Goal: Task Accomplishment & Management: Use online tool/utility

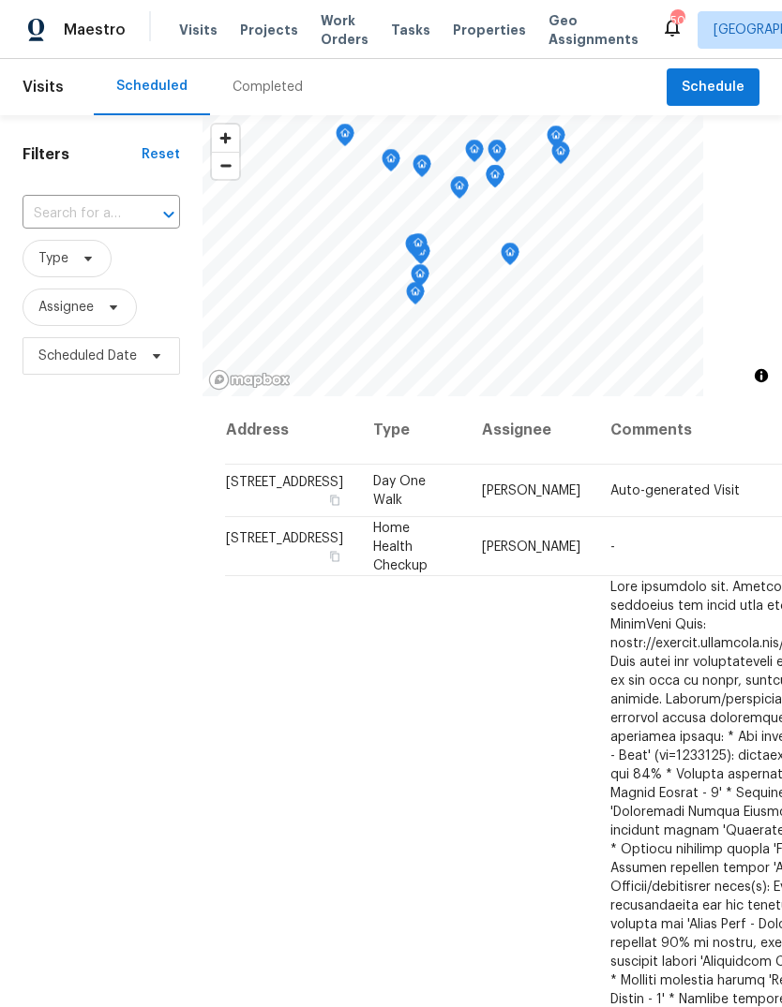
click at [97, 596] on div "Filters Reset ​ Type Assignee Scheduled Date" at bounding box center [101, 658] width 202 height 1087
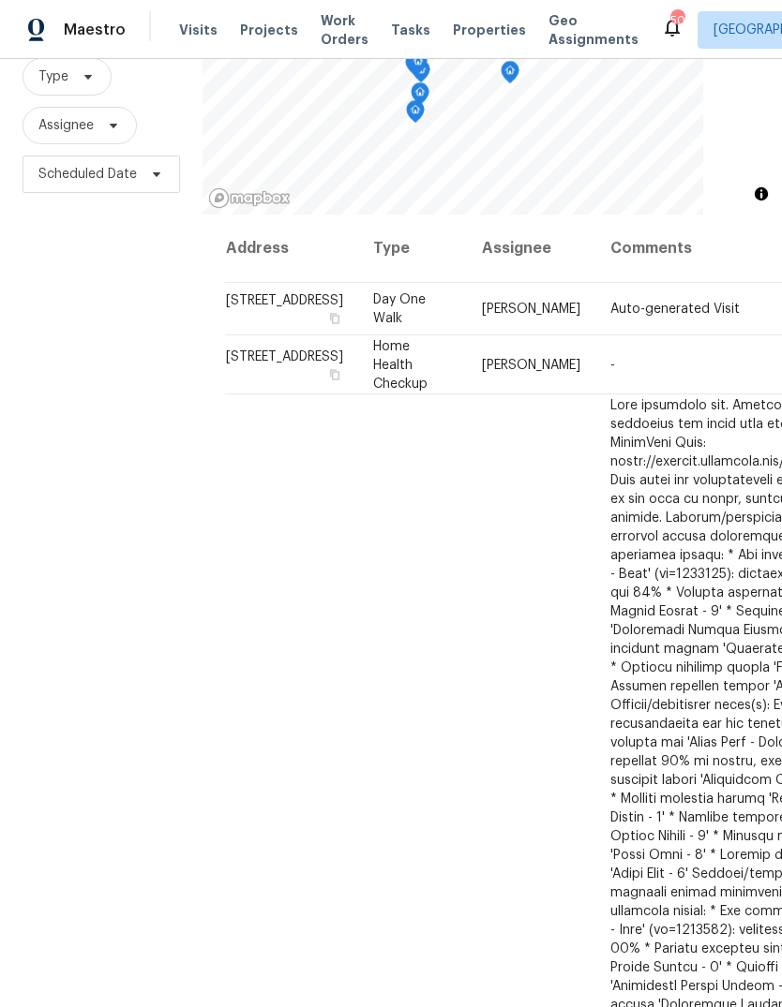
scroll to position [181, 0]
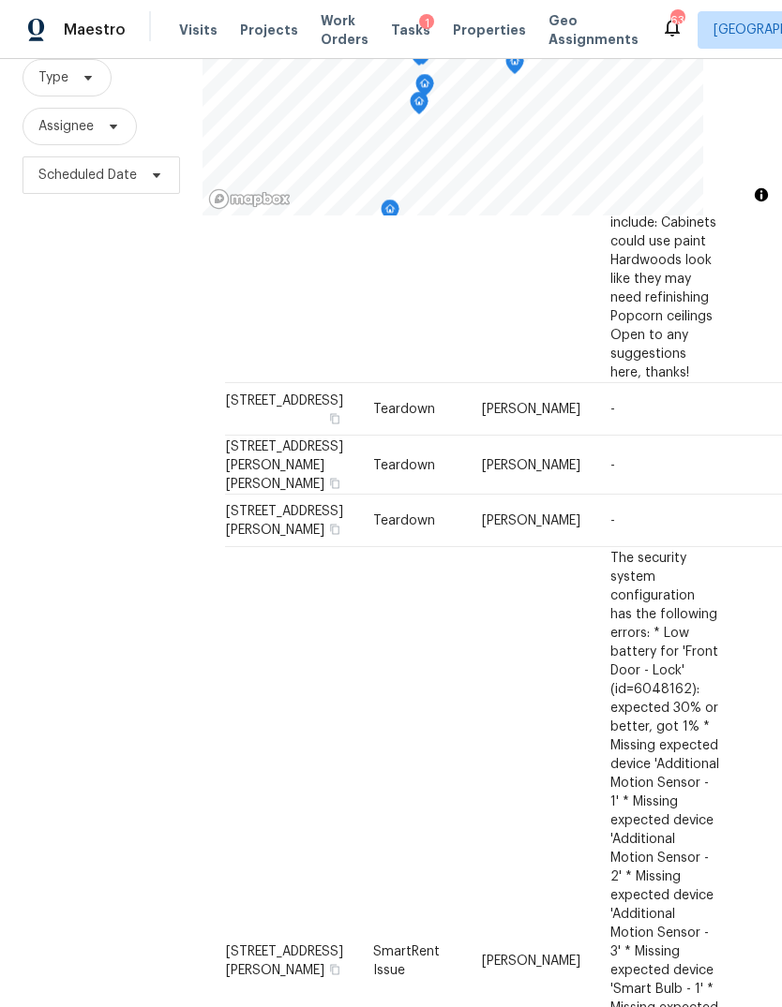
scroll to position [1247, 0]
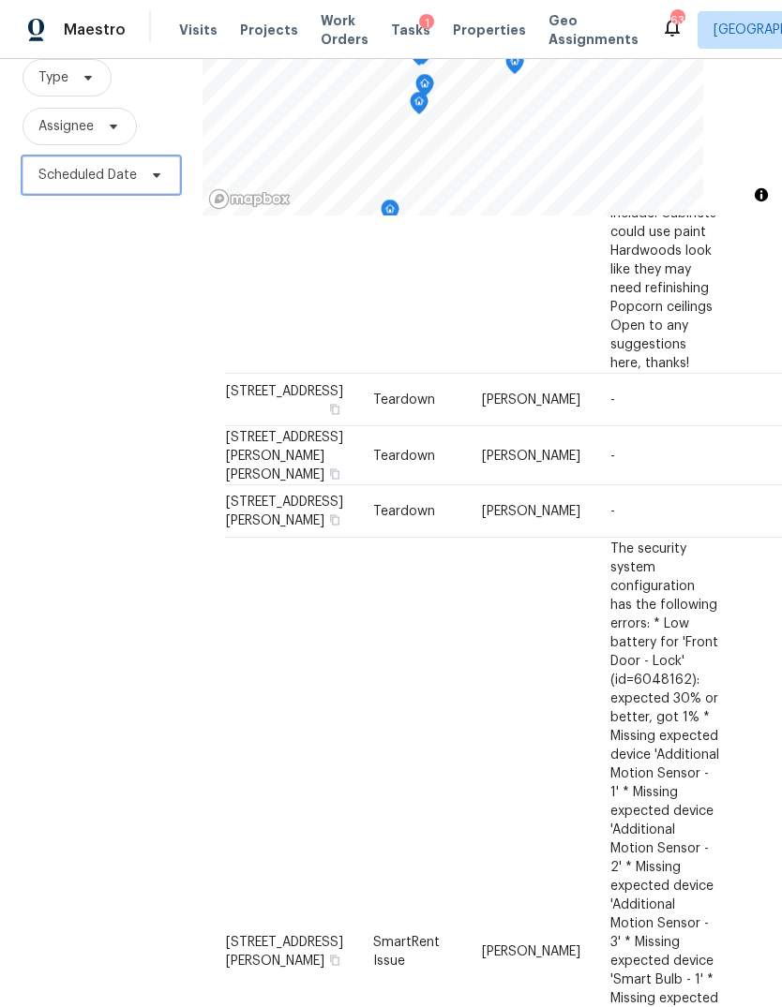
click at [158, 165] on span "Scheduled Date" at bounding box center [100, 175] width 157 height 37
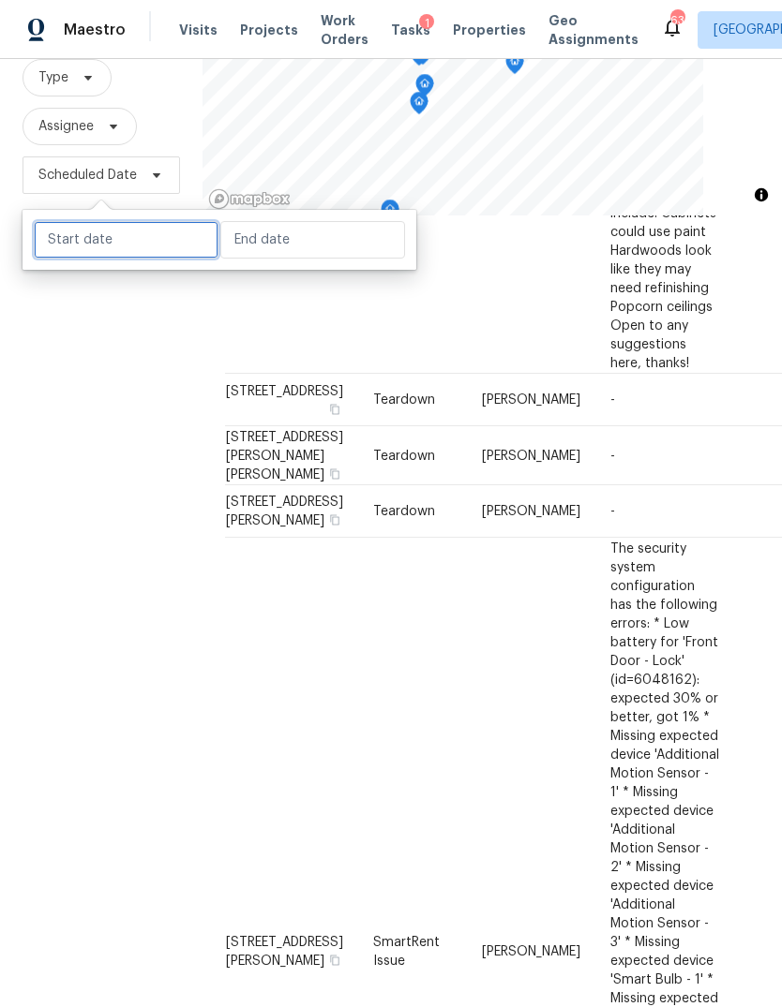
click at [147, 232] on input "text" at bounding box center [126, 239] width 185 height 37
select select "8"
select select "2025"
select select "9"
select select "2025"
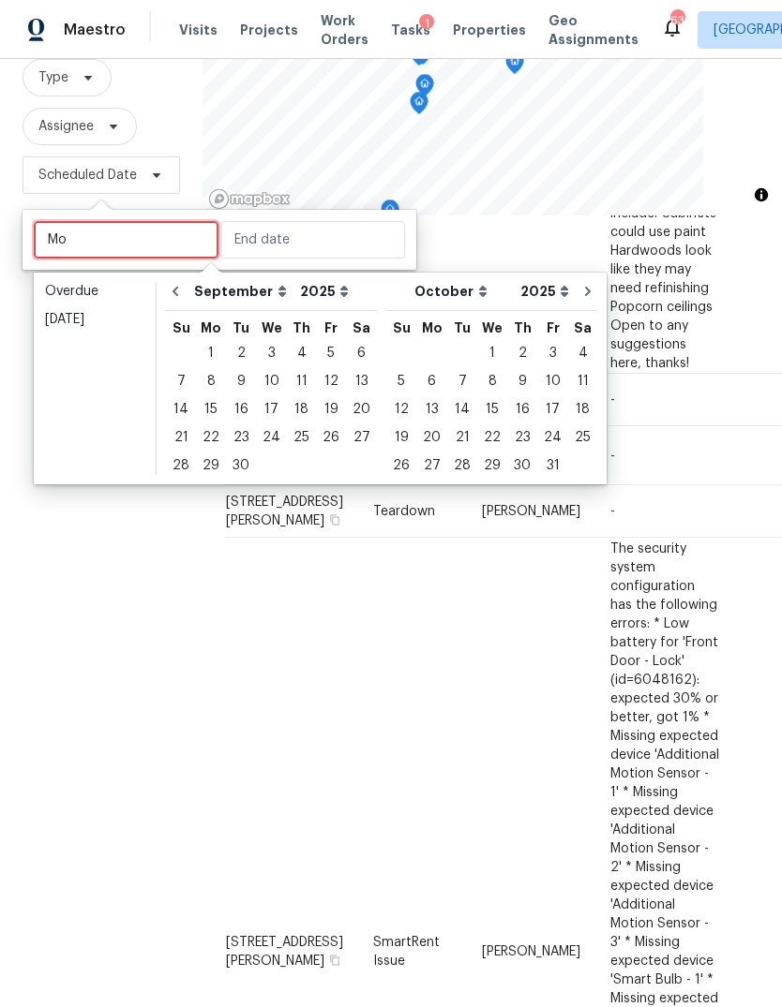
type input "M"
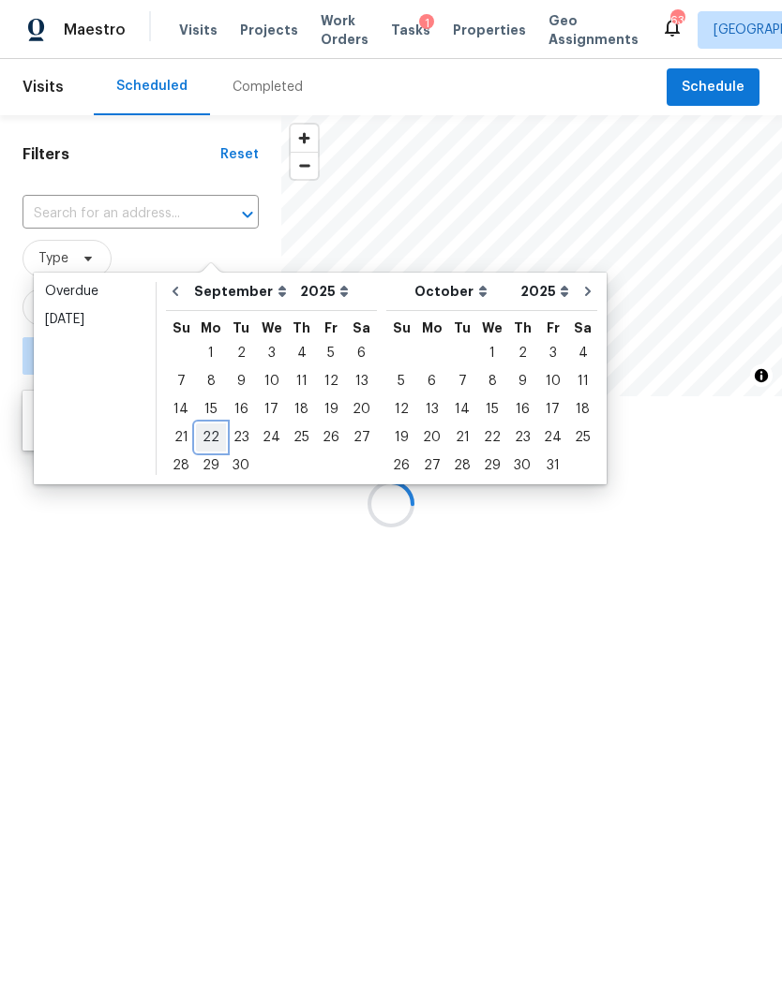
click at [205, 437] on div "22" at bounding box center [211, 438] width 30 height 26
type input "Mon, Sep 22"
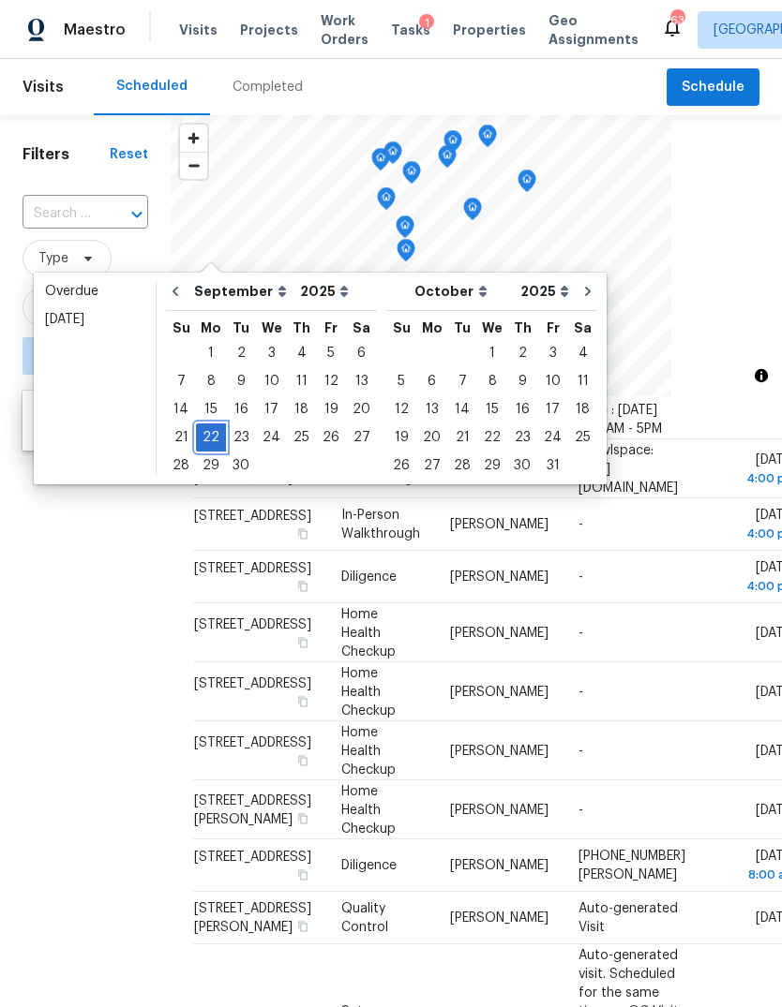
click at [205, 435] on div "22" at bounding box center [211, 438] width 30 height 26
type input "Mon, Sep 22"
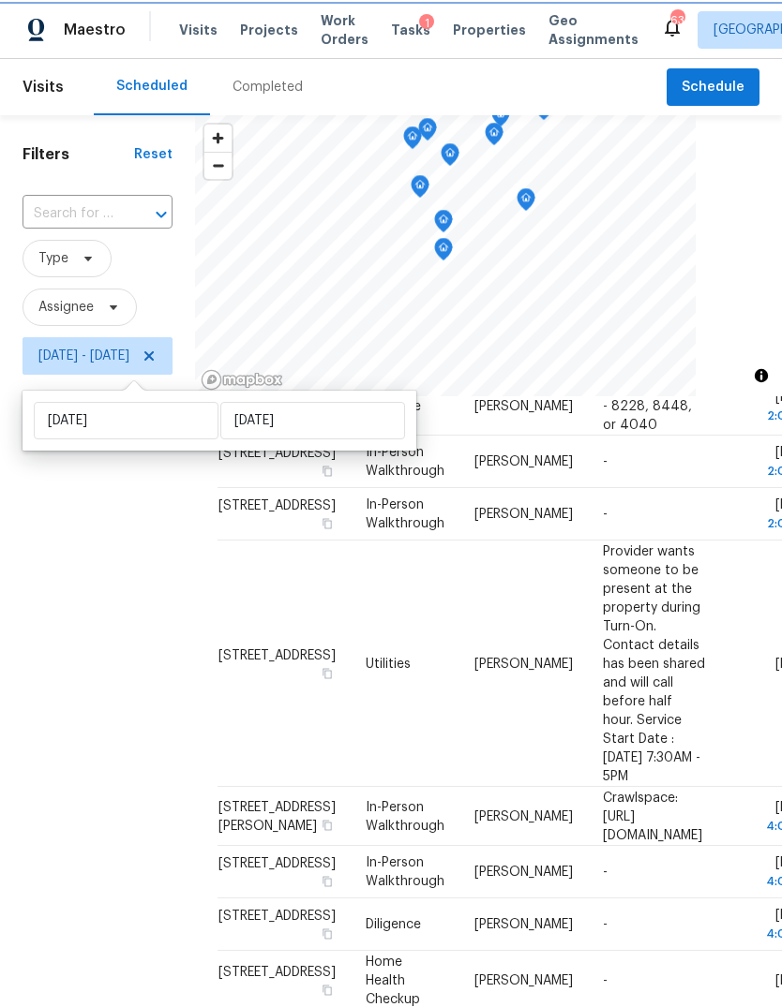
scroll to position [466, 0]
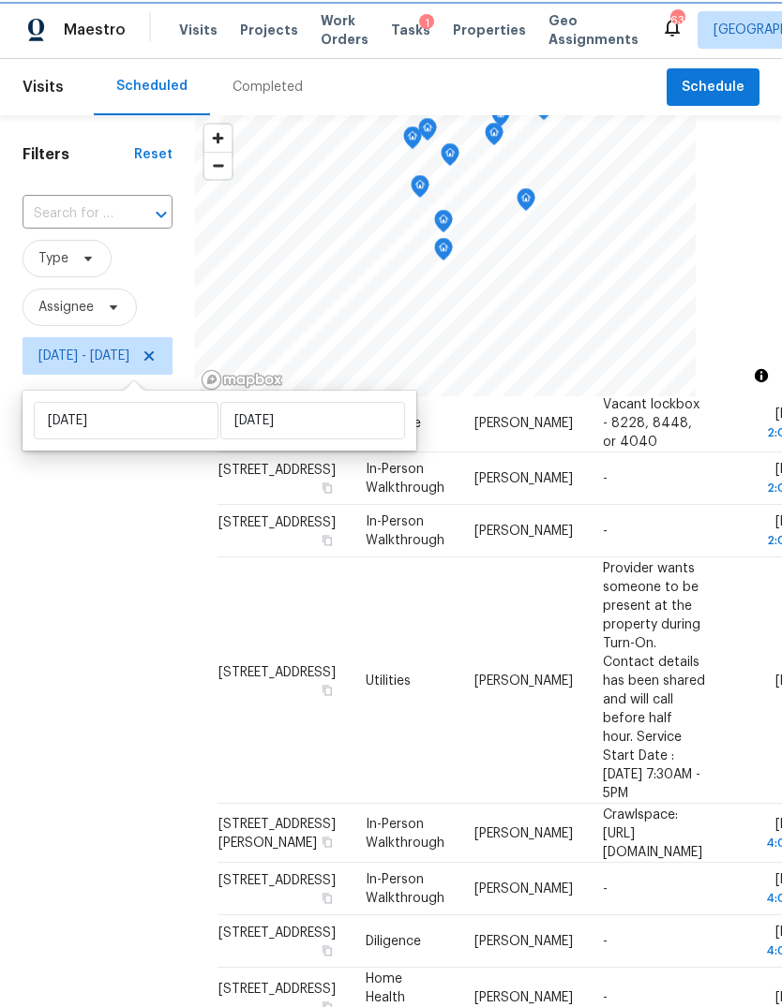
click at [39, 618] on div "Filters Reset ​ Type Assignee Mon, Sep 22 - Mon, Sep 22" at bounding box center [97, 658] width 195 height 1087
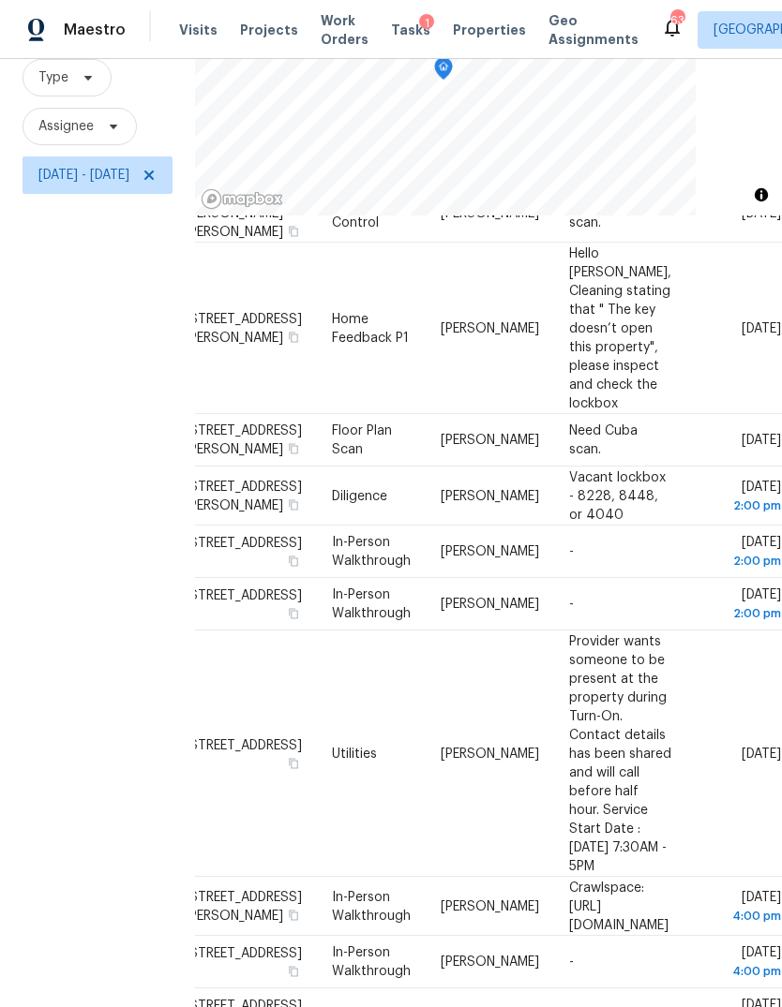
scroll to position [212, 232]
click at [0, 0] on icon at bounding box center [0, 0] width 0 height 0
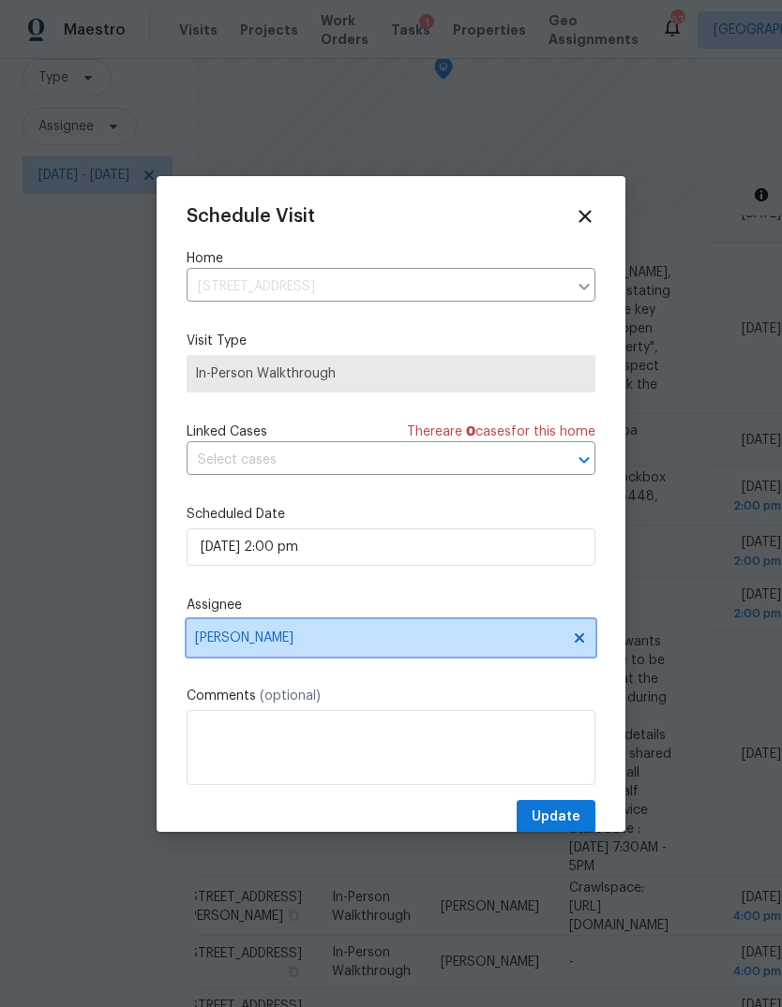
click at [290, 646] on span "Amanda Horton" at bounding box center [378, 638] width 367 height 15
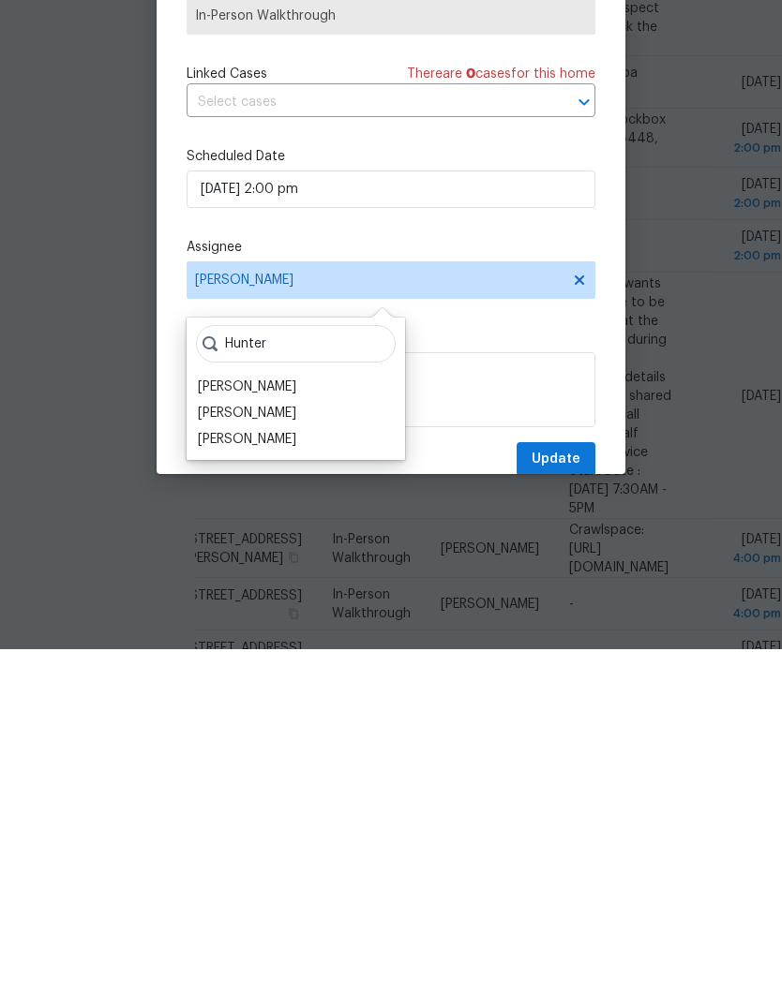
type input "Hunter"
click at [283, 736] on div "Hunter Anderson" at bounding box center [247, 745] width 98 height 19
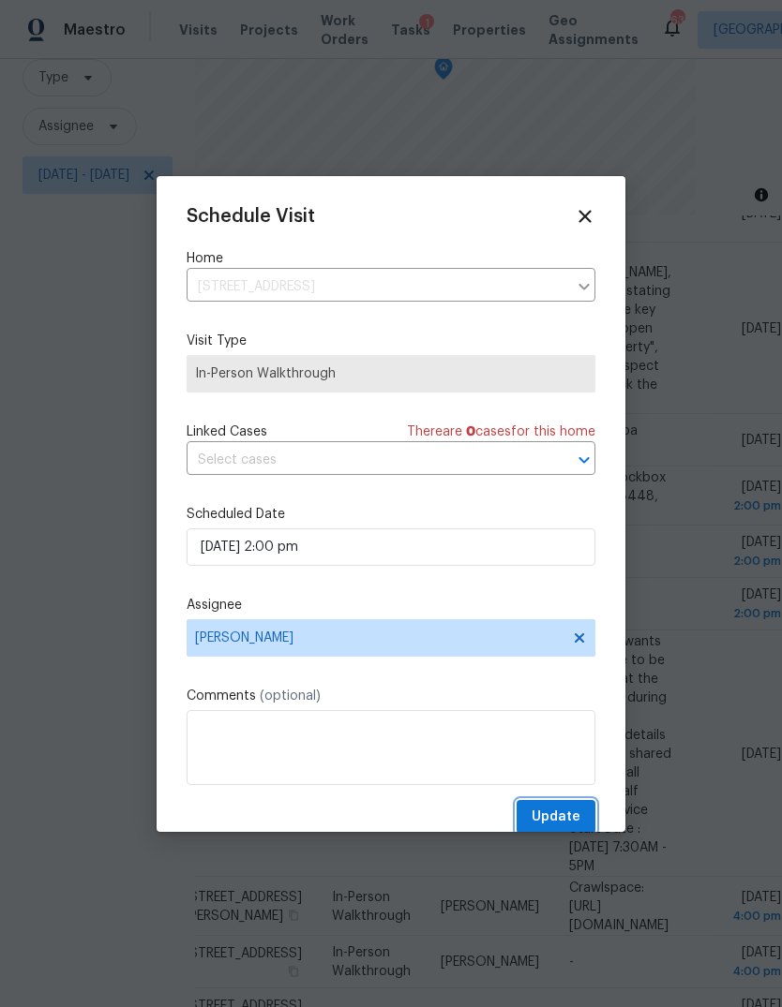
click at [566, 810] on span "Update" at bounding box center [555, 817] width 49 height 23
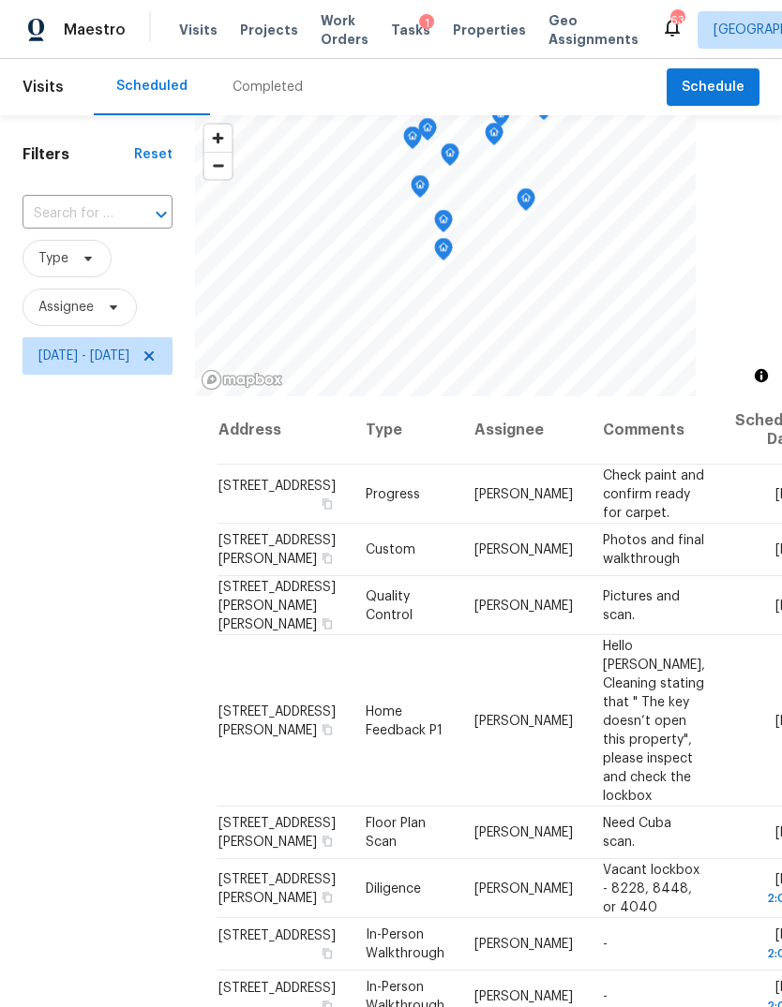
scroll to position [0, 0]
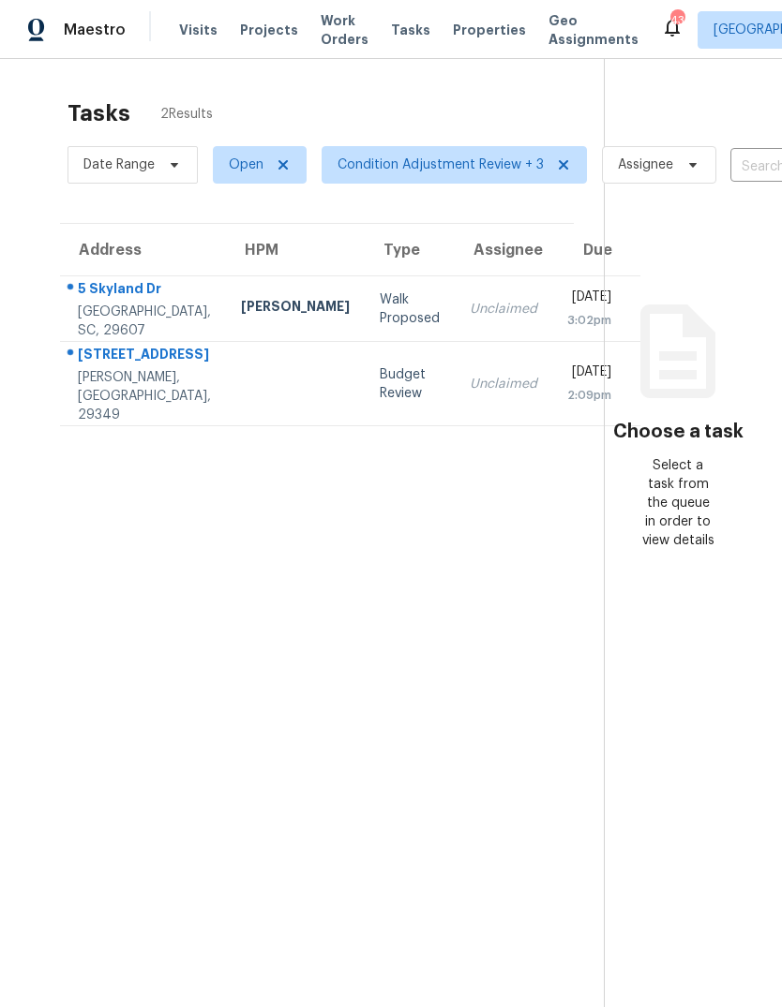
click at [461, 29] on span "Properties" at bounding box center [489, 30] width 73 height 19
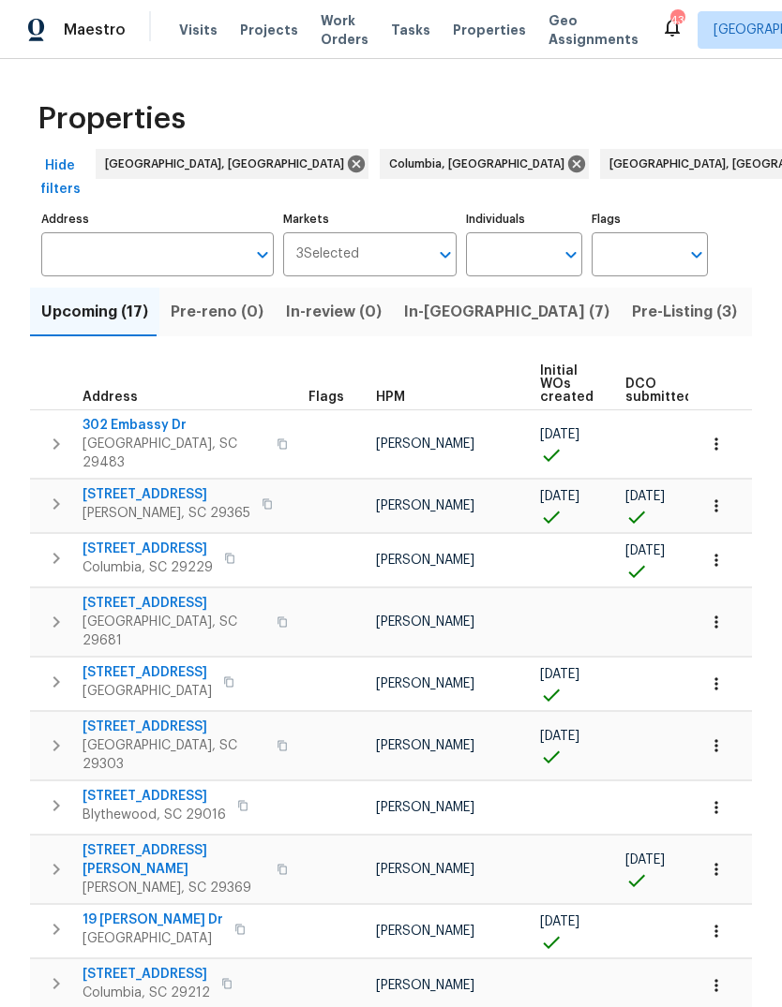
click at [426, 232] on input "Markets" at bounding box center [394, 254] width 70 height 44
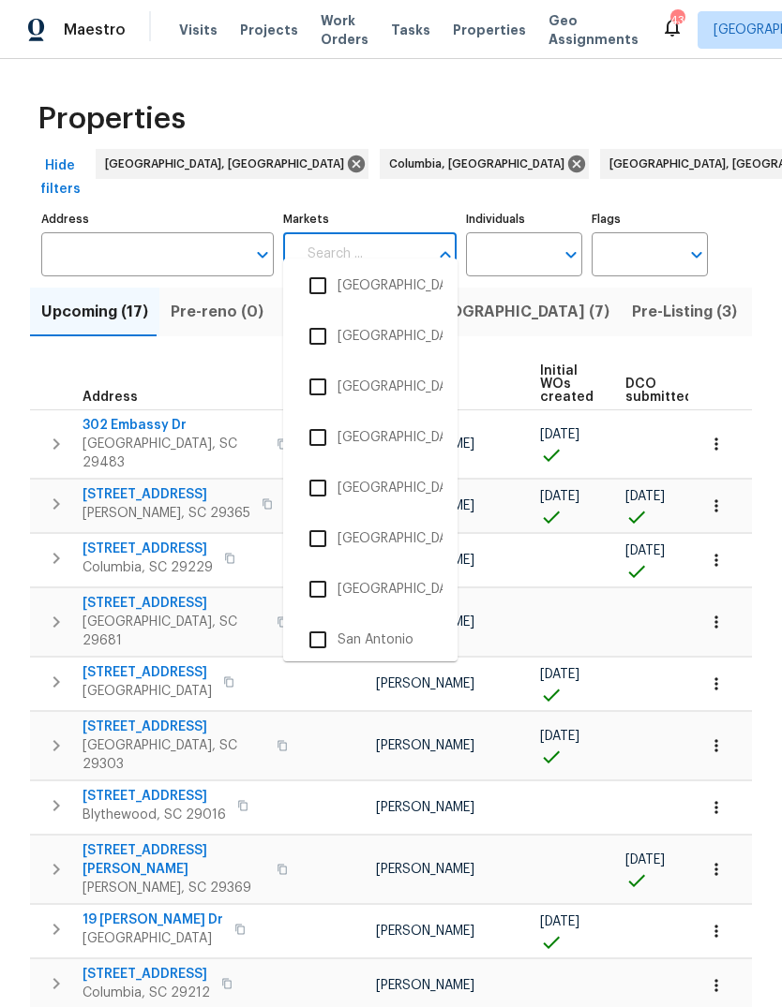
scroll to position [3144, 0]
click at [324, 287] on input "checkbox" at bounding box center [317, 284] width 39 height 39
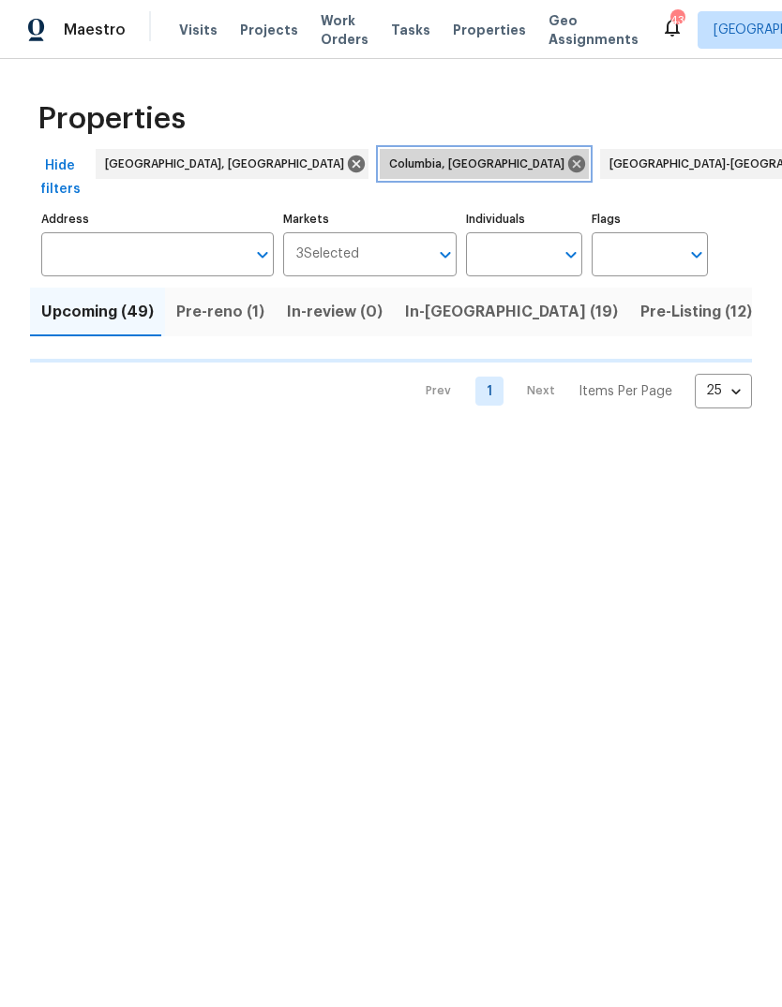
click at [568, 160] on icon at bounding box center [576, 164] width 17 height 17
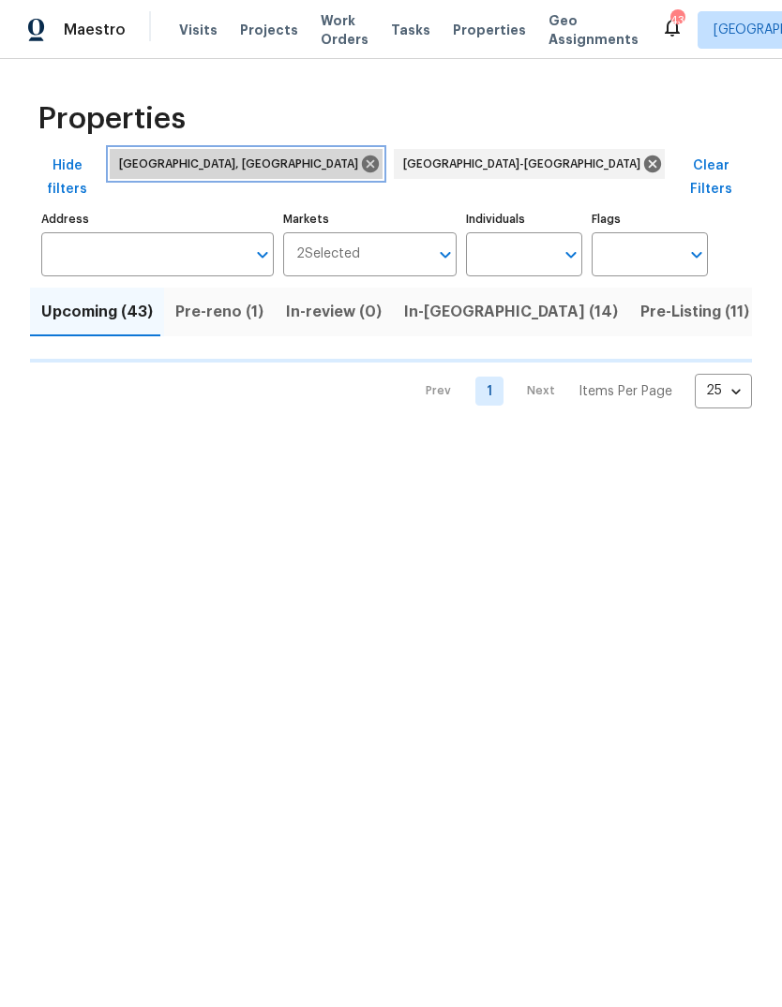
click at [362, 159] on icon at bounding box center [370, 164] width 17 height 17
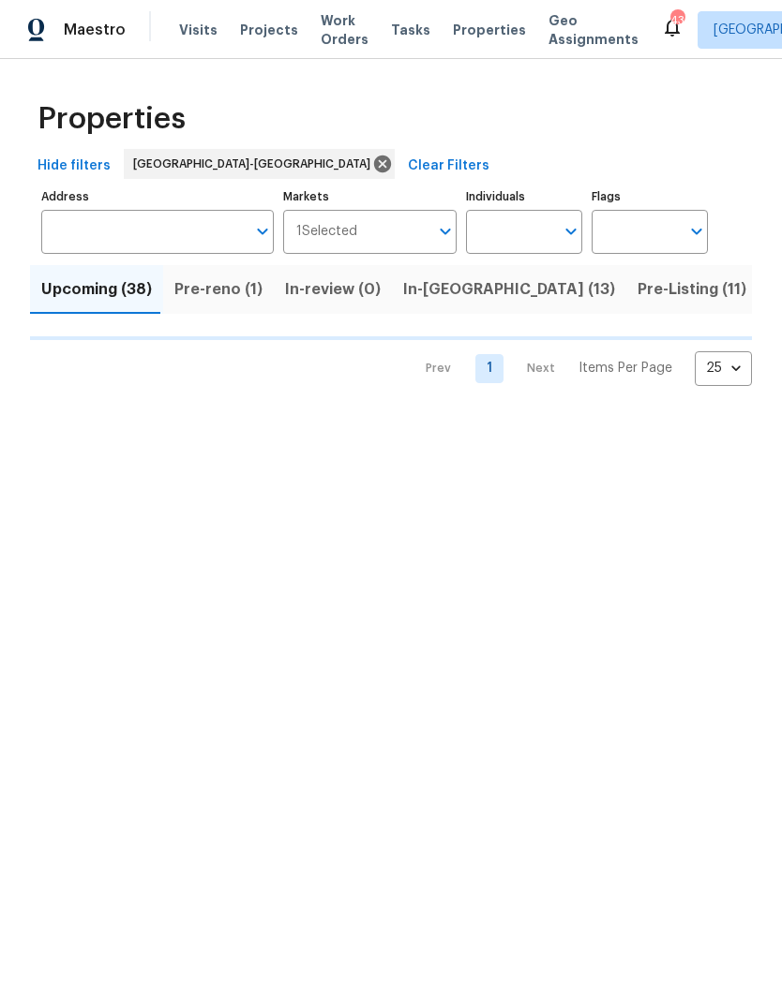
click at [456, 110] on div "Properties" at bounding box center [391, 119] width 722 height 60
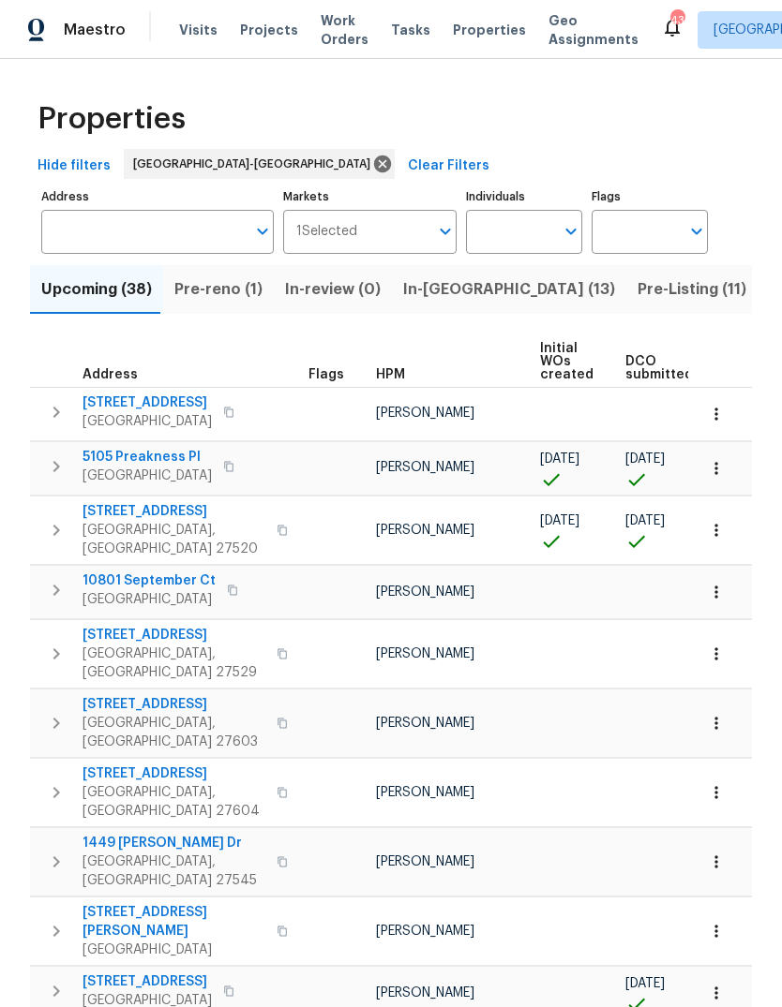
click at [637, 302] on span "Pre-Listing (11)" at bounding box center [691, 289] width 109 height 26
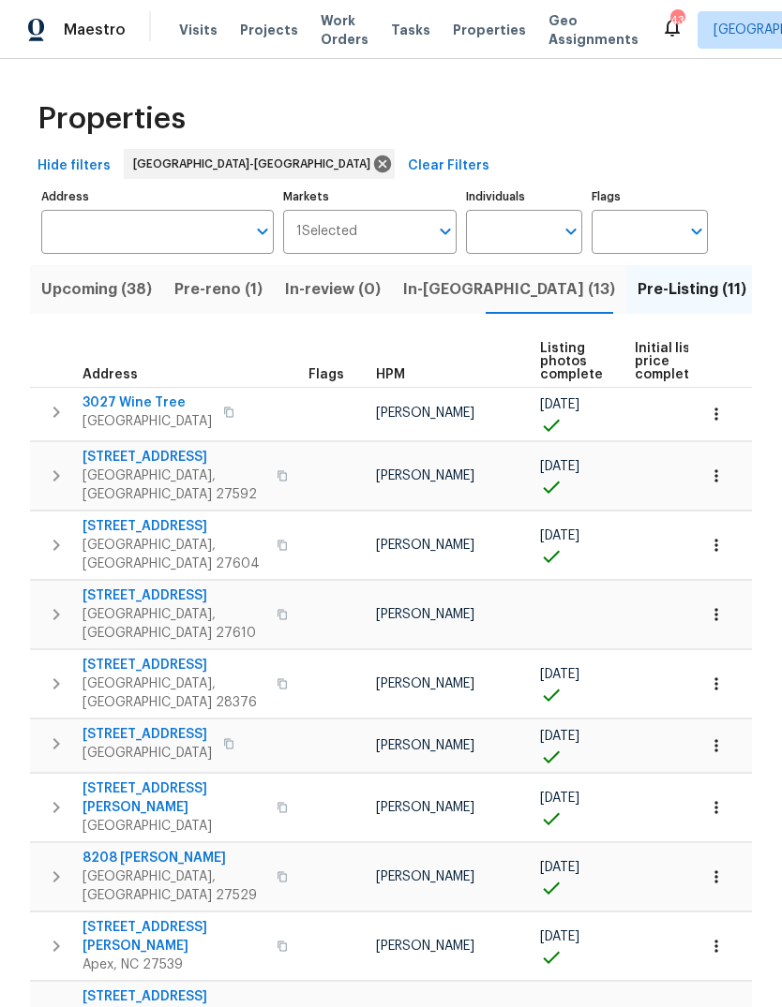
scroll to position [54, 0]
click at [66, 733] on icon "button" at bounding box center [56, 744] width 22 height 22
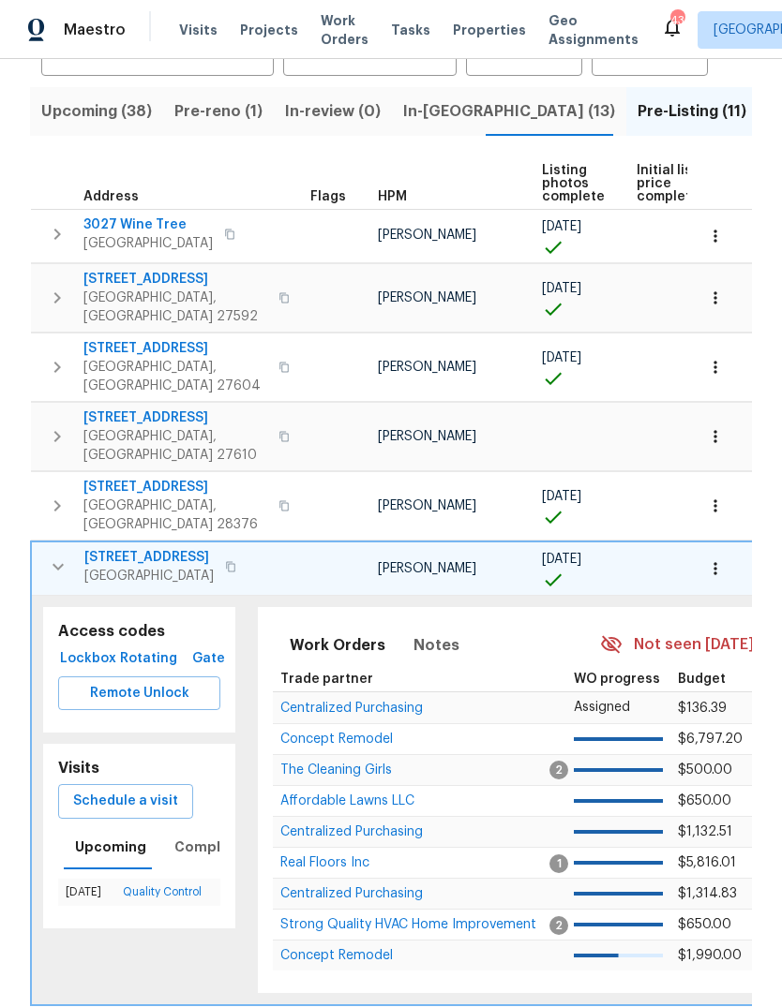
scroll to position [185, 0]
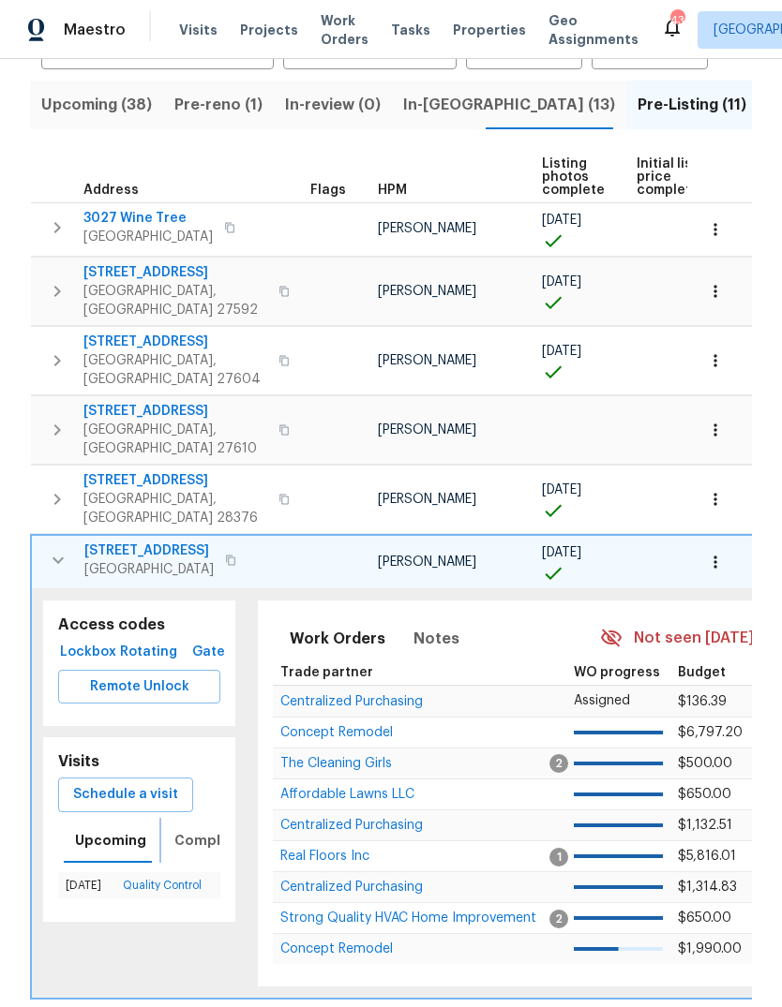
click at [202, 829] on span "Completed" at bounding box center [213, 840] width 79 height 23
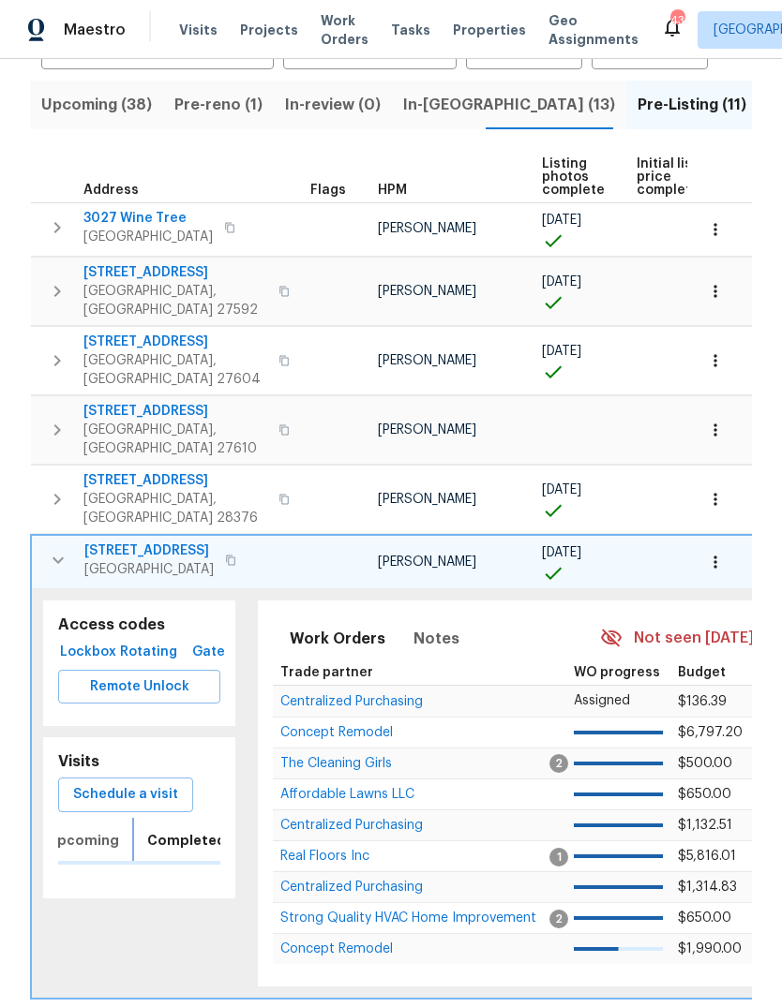
scroll to position [0, 34]
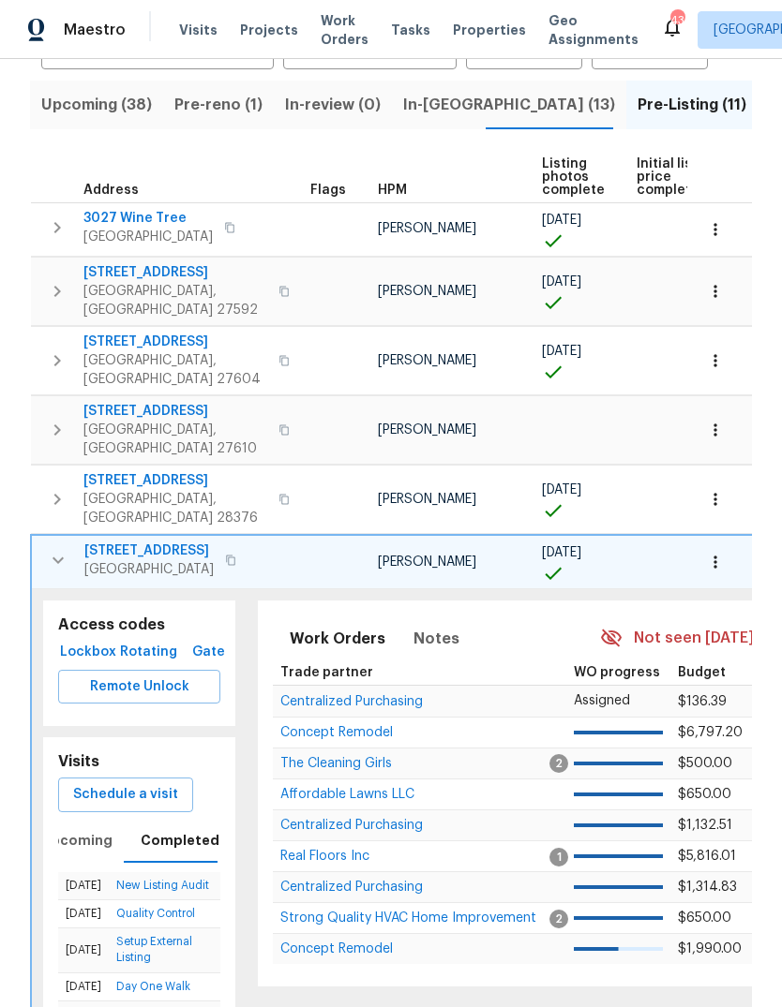
click at [60, 549] on icon "button" at bounding box center [58, 560] width 22 height 22
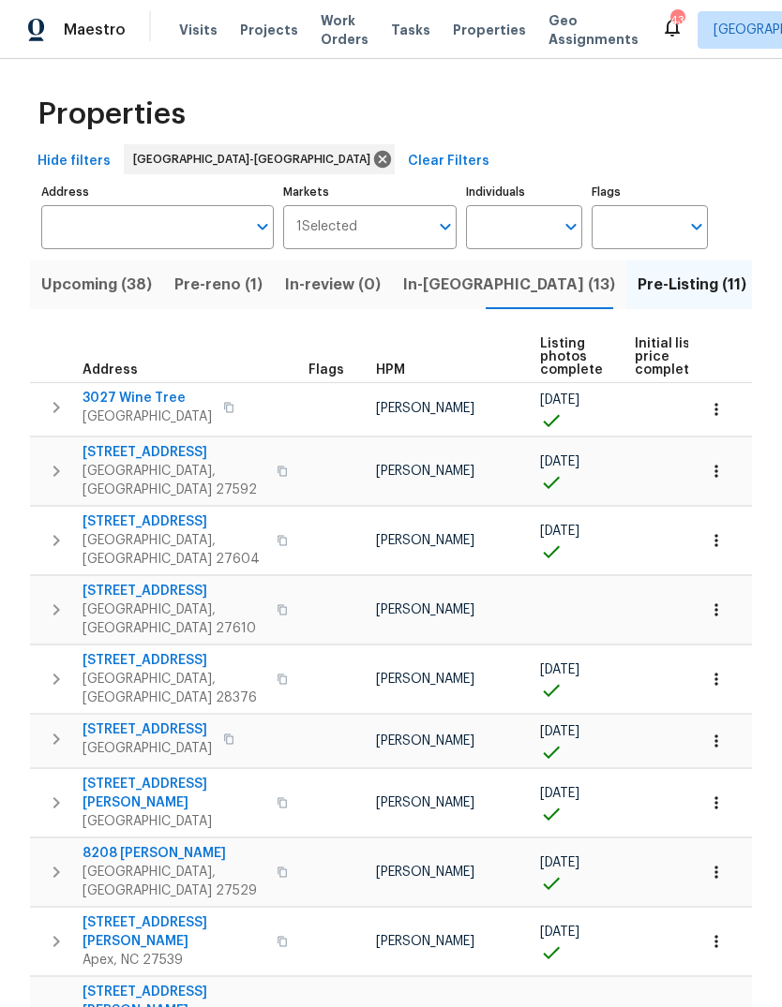
scroll to position [0, 0]
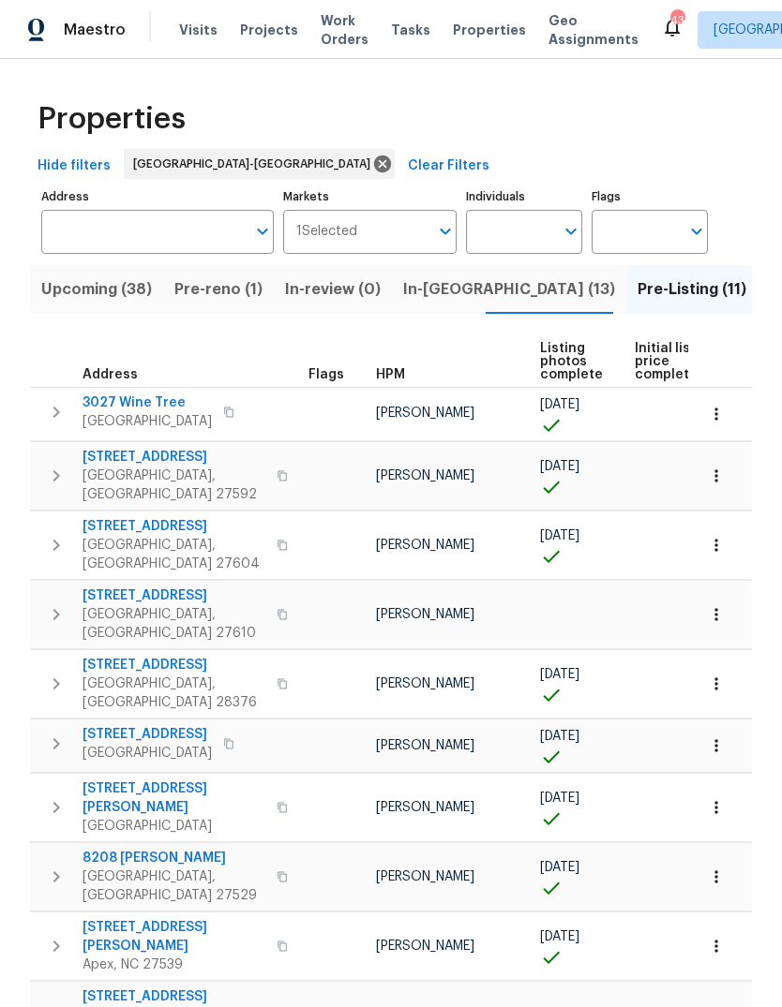
click at [57, 866] on icon "button" at bounding box center [56, 877] width 22 height 22
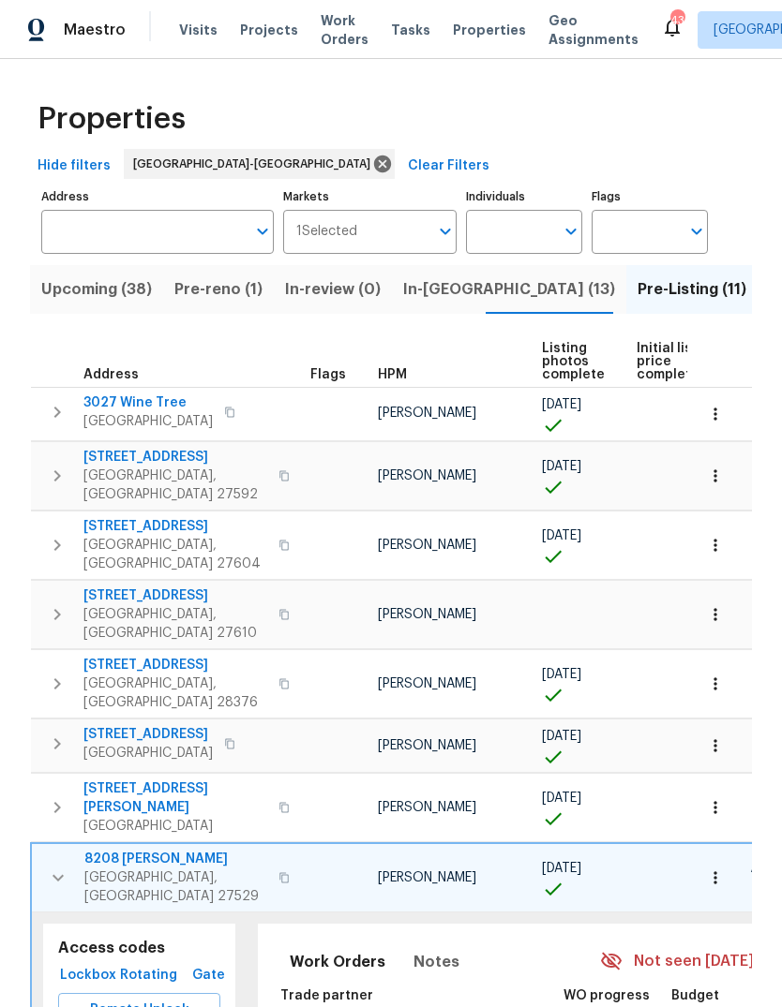
scroll to position [84, 0]
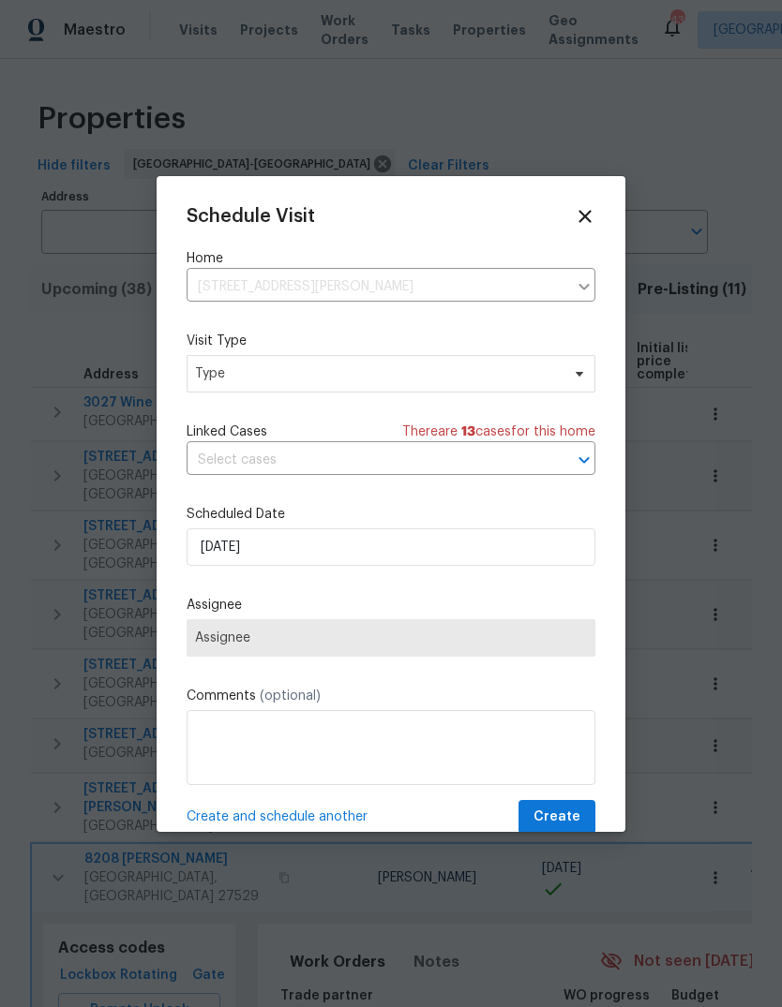
click at [581, 216] on icon at bounding box center [584, 216] width 21 height 21
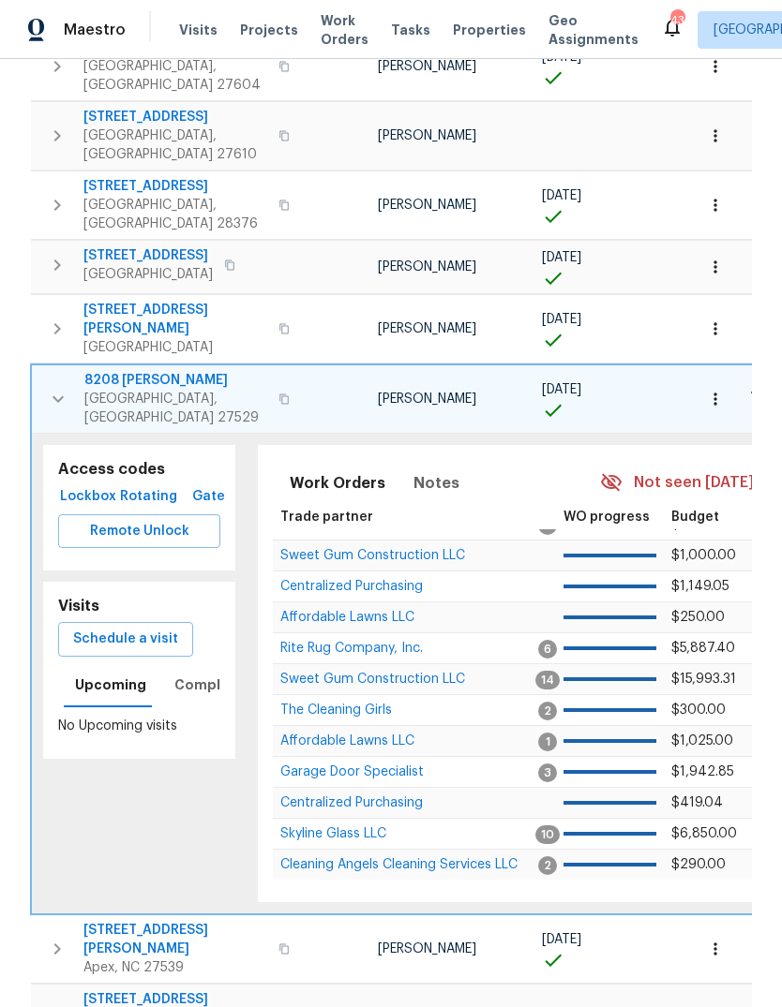
scroll to position [466, 0]
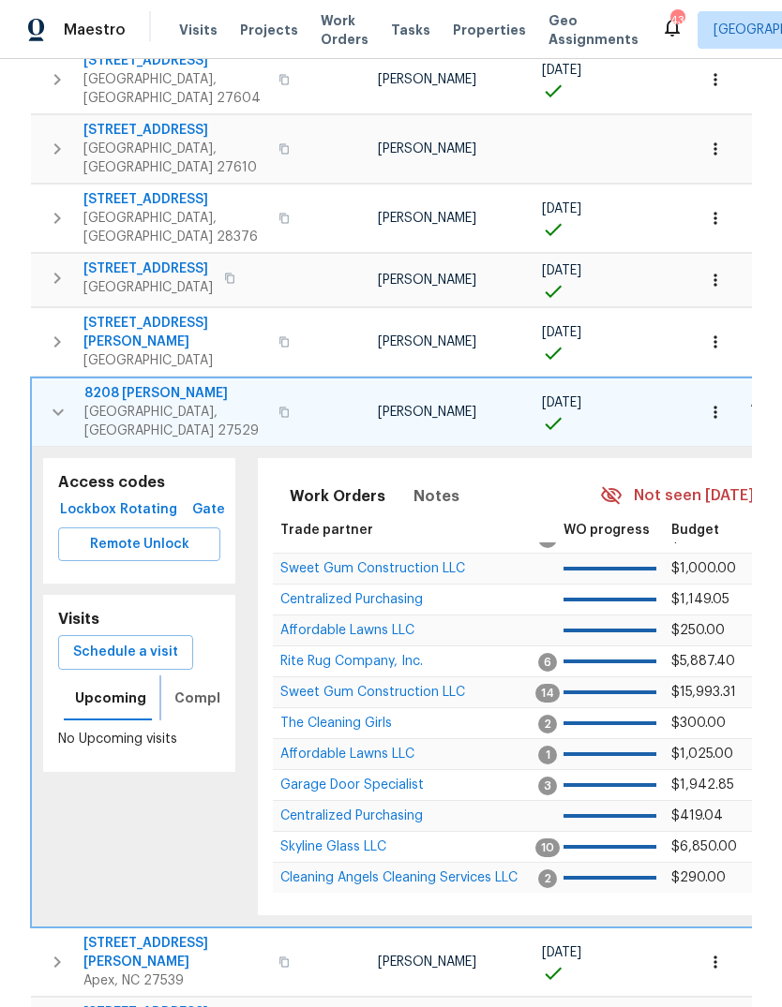
click at [203, 687] on span "Completed" at bounding box center [213, 698] width 79 height 23
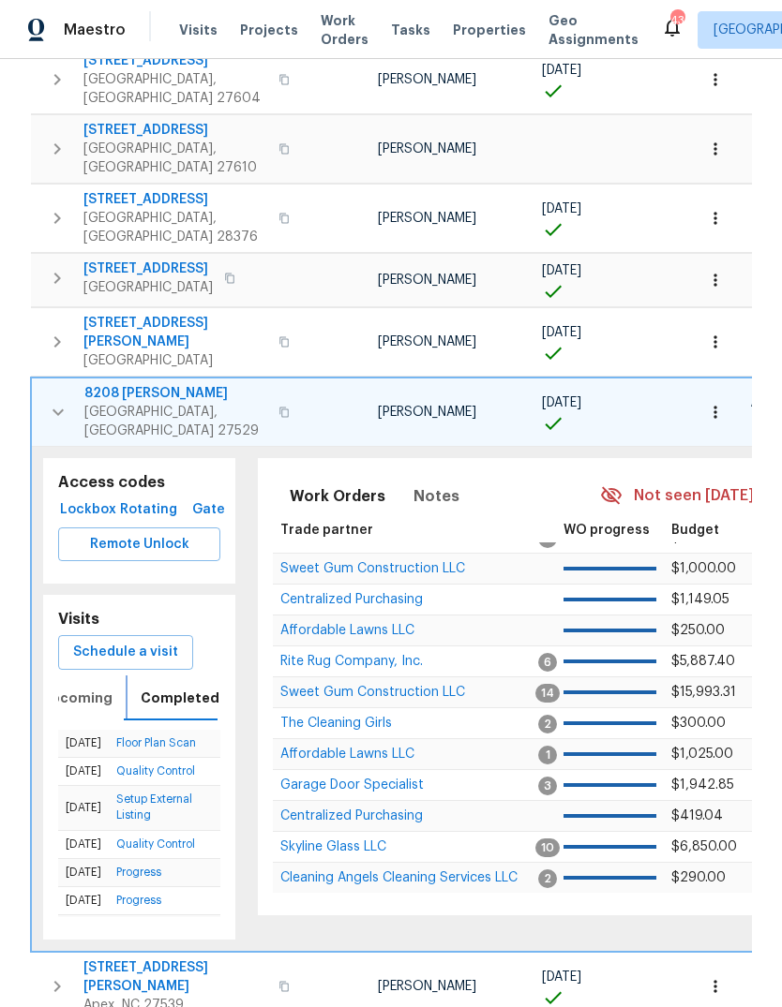
scroll to position [0, 0]
click at [158, 635] on button "Schedule a visit" at bounding box center [125, 652] width 135 height 35
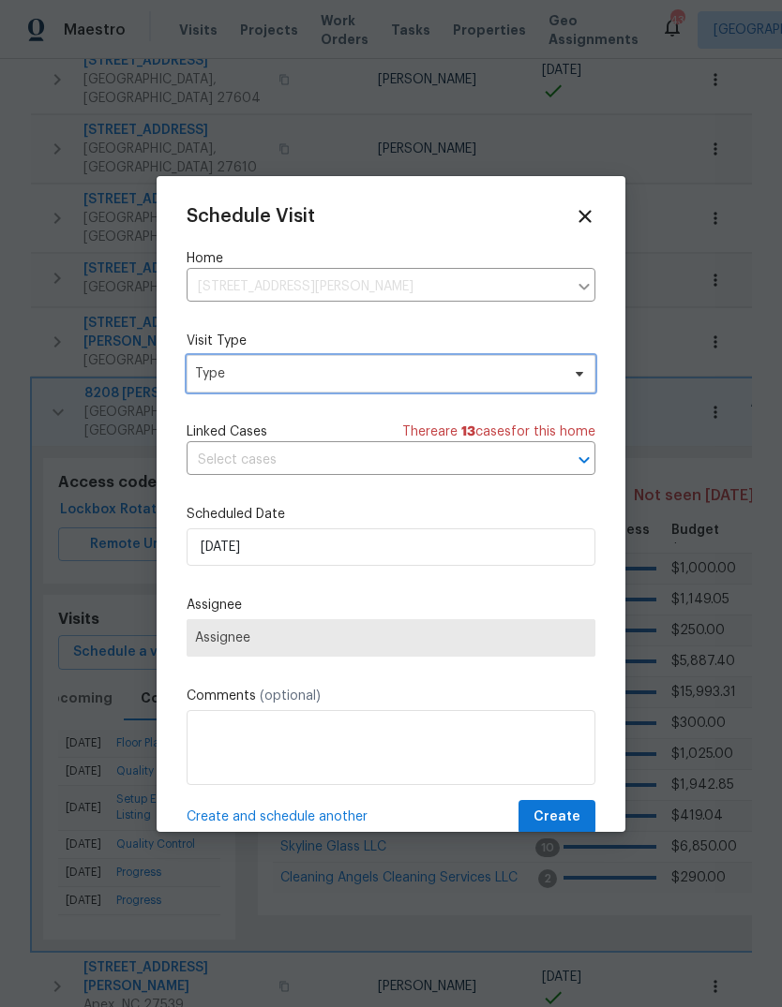
click at [306, 368] on span "Type" at bounding box center [377, 374] width 365 height 19
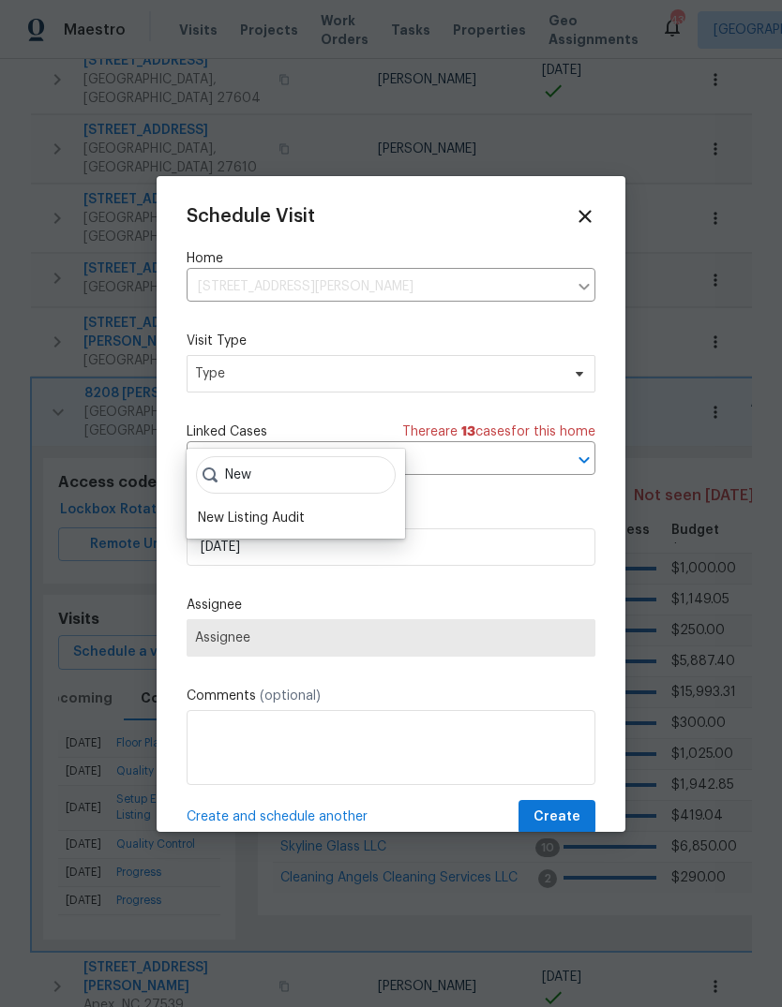
click at [277, 456] on input "New" at bounding box center [296, 474] width 200 height 37
type input "New"
click at [277, 509] on div "New Listing Audit" at bounding box center [251, 518] width 107 height 19
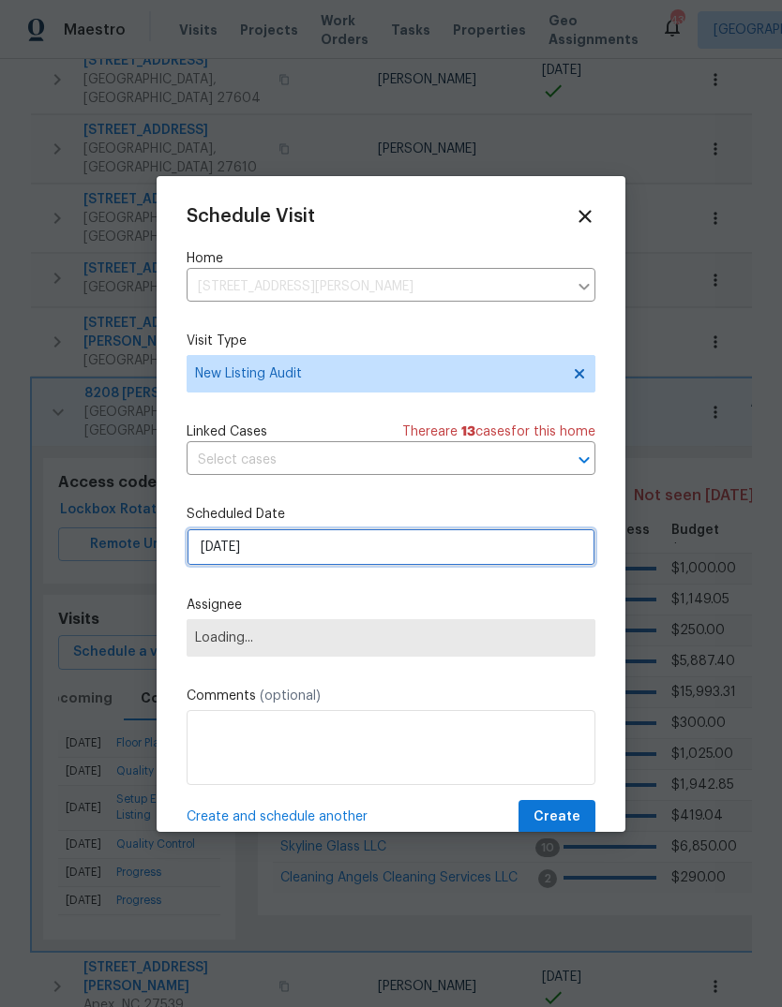
click at [347, 539] on input "9/19/2025" at bounding box center [390, 547] width 409 height 37
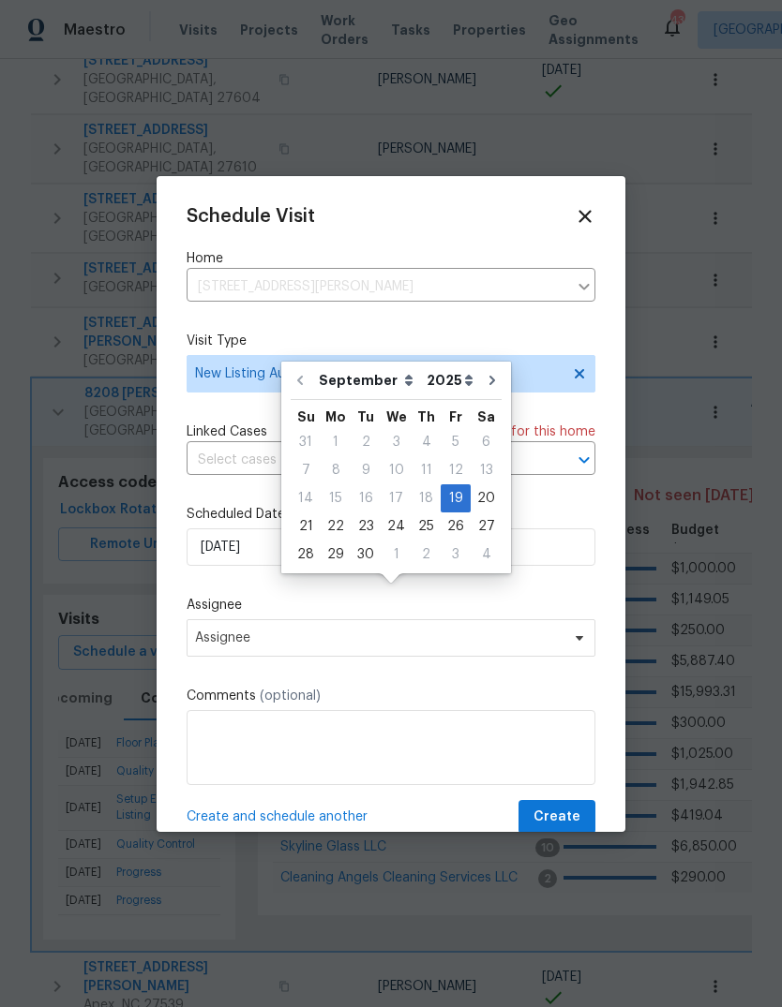
click at [592, 507] on div "Schedule Visit Home 8208 Diane Cir, Garner, NC 27529 ​ Visit Type New Listing A…" at bounding box center [390, 520] width 409 height 629
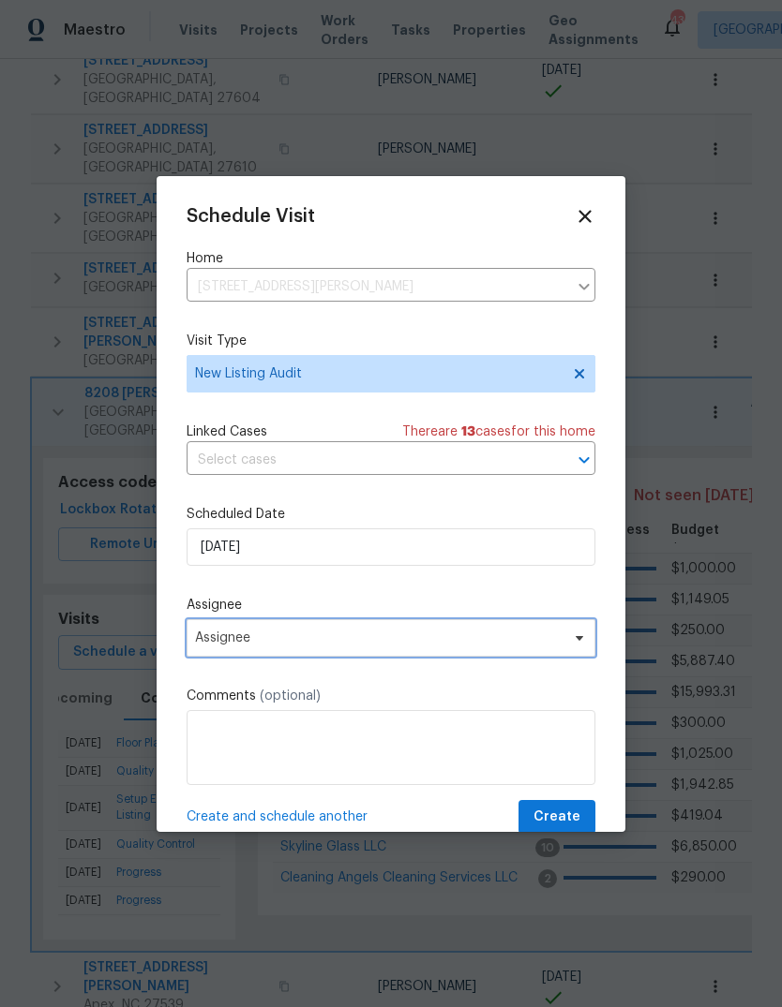
click at [531, 641] on span "Assignee" at bounding box center [378, 638] width 367 height 15
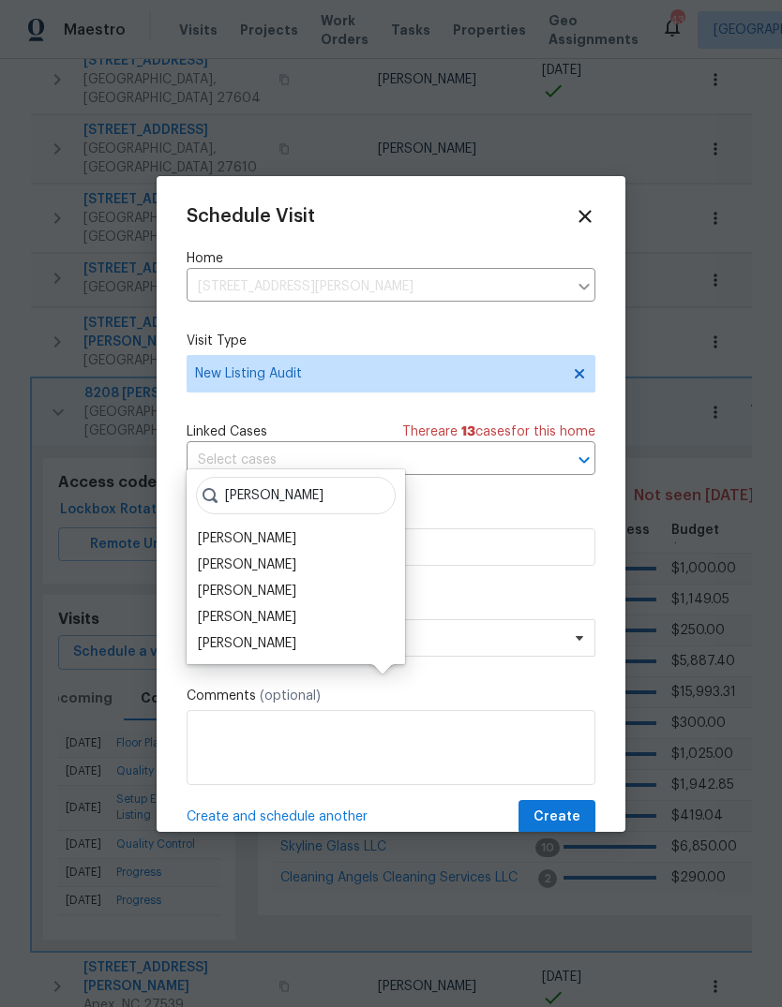
type input "Nichol"
click at [276, 556] on div "[PERSON_NAME]" at bounding box center [247, 565] width 98 height 19
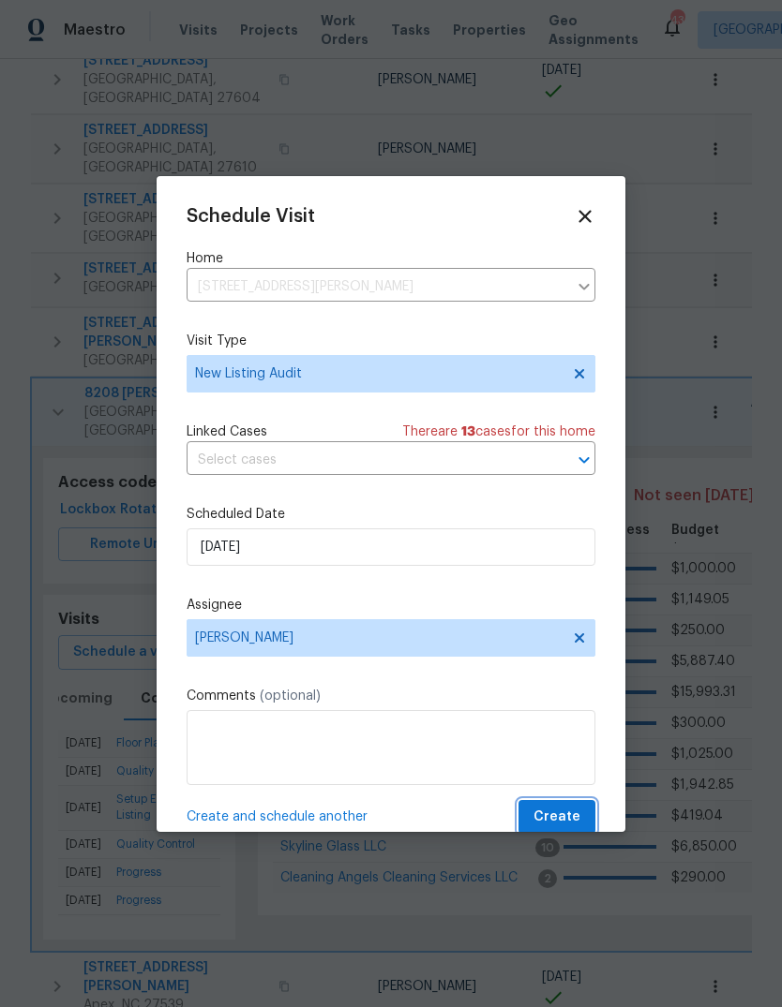
click at [584, 814] on button "Create" at bounding box center [556, 817] width 77 height 35
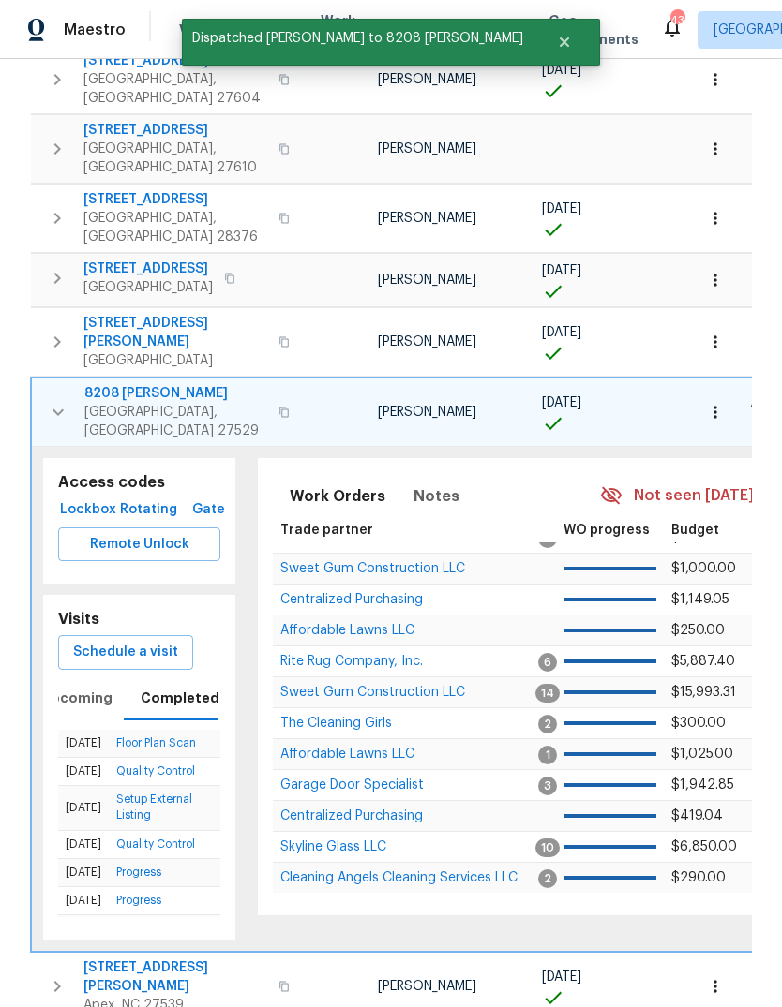
click at [54, 384] on button "button" at bounding box center [57, 412] width 37 height 56
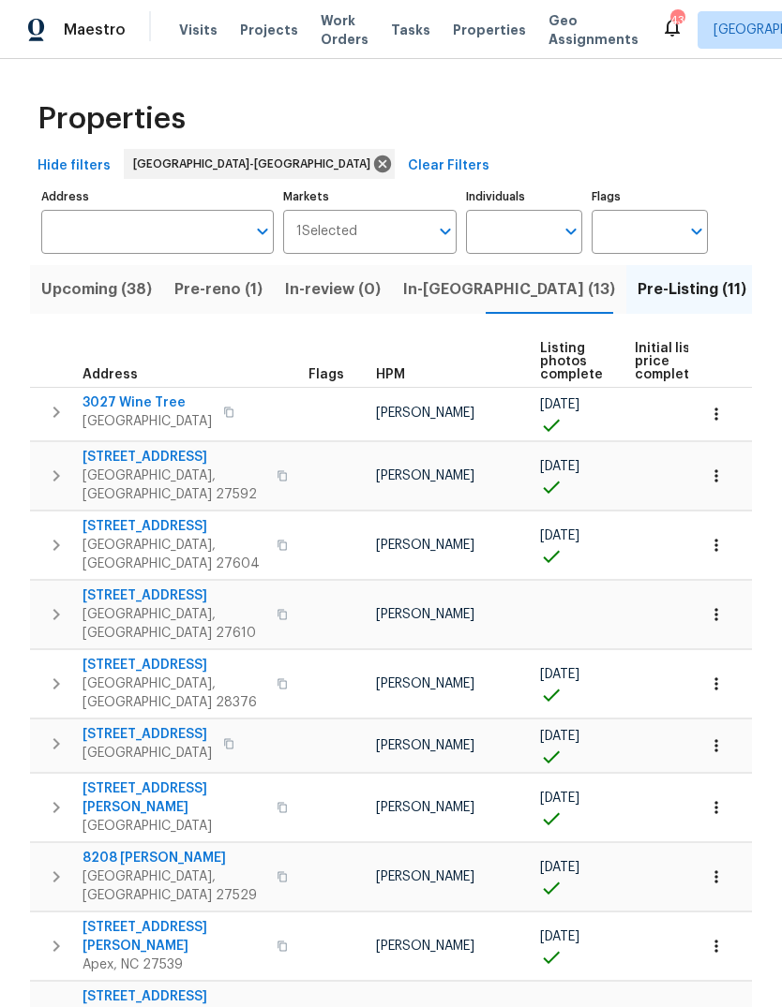
click at [53, 534] on icon "button" at bounding box center [56, 545] width 22 height 22
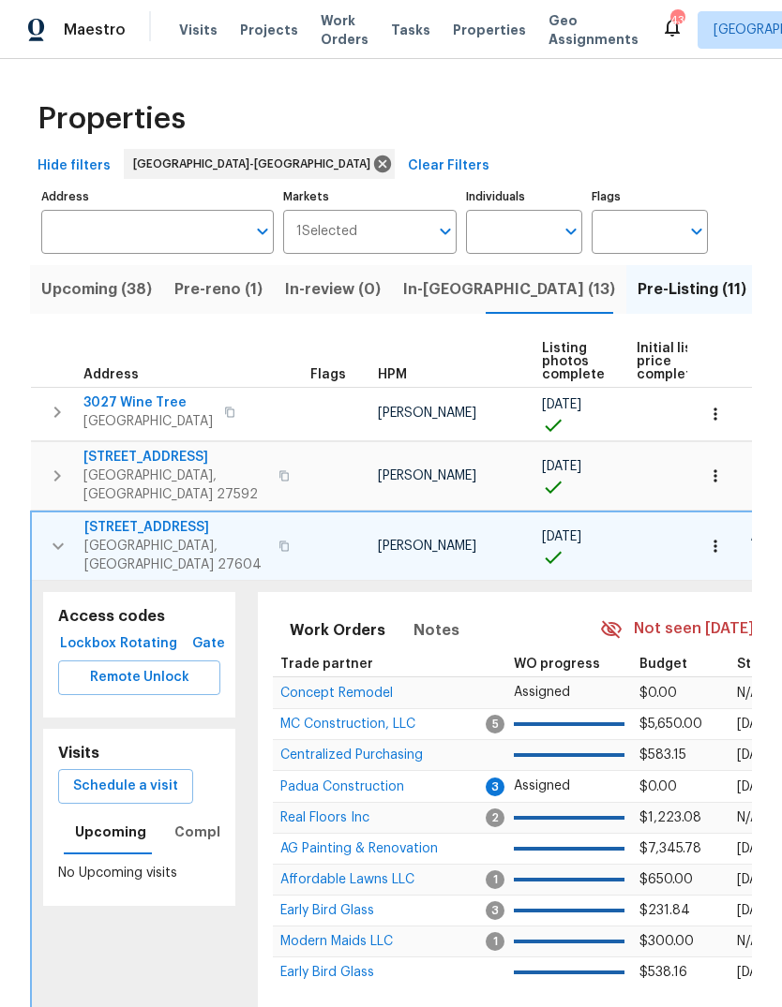
click at [147, 775] on span "Schedule a visit" at bounding box center [125, 786] width 105 height 23
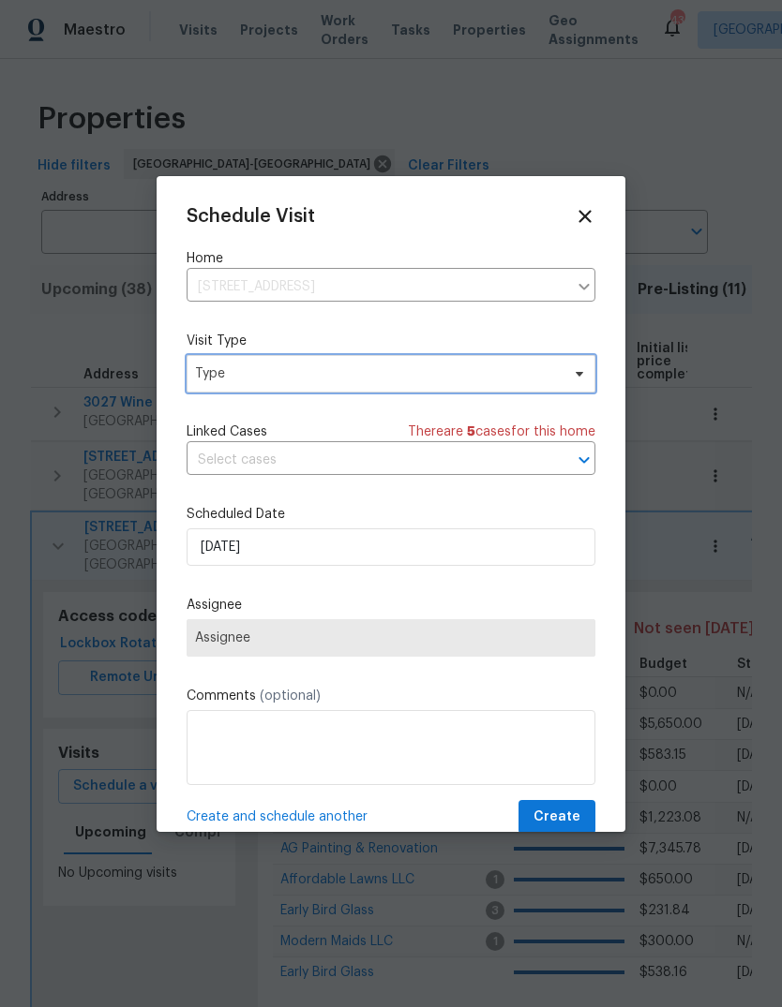
click at [300, 381] on span "Type" at bounding box center [377, 374] width 365 height 19
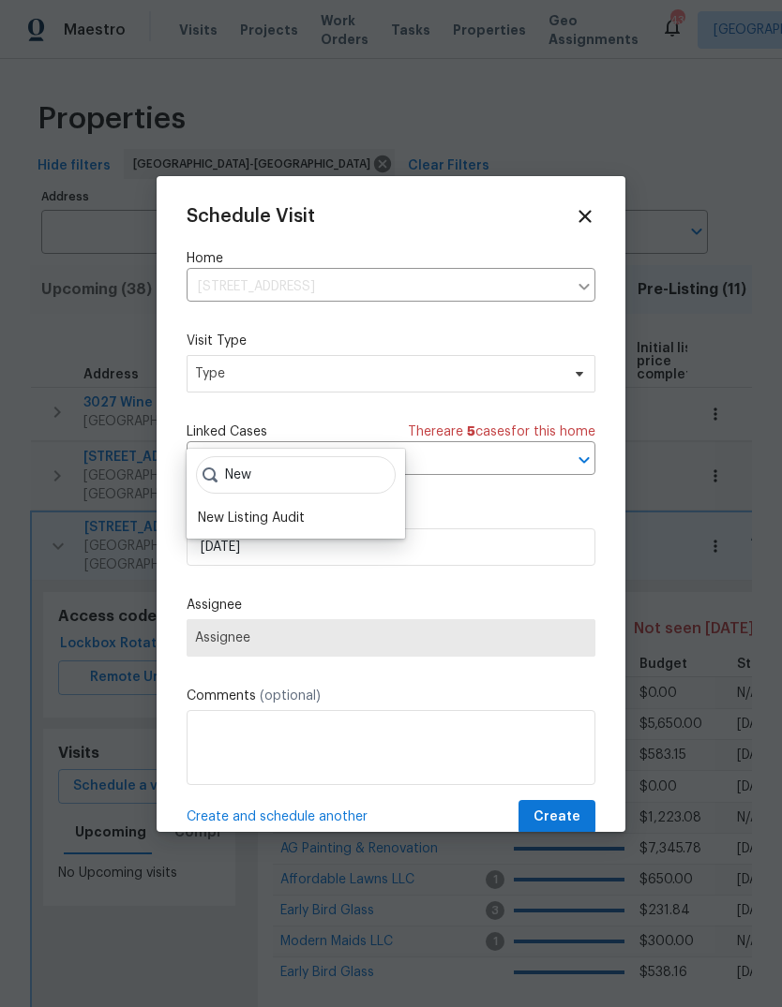
type input "New"
click at [283, 509] on div "New Listing Audit" at bounding box center [251, 518] width 107 height 19
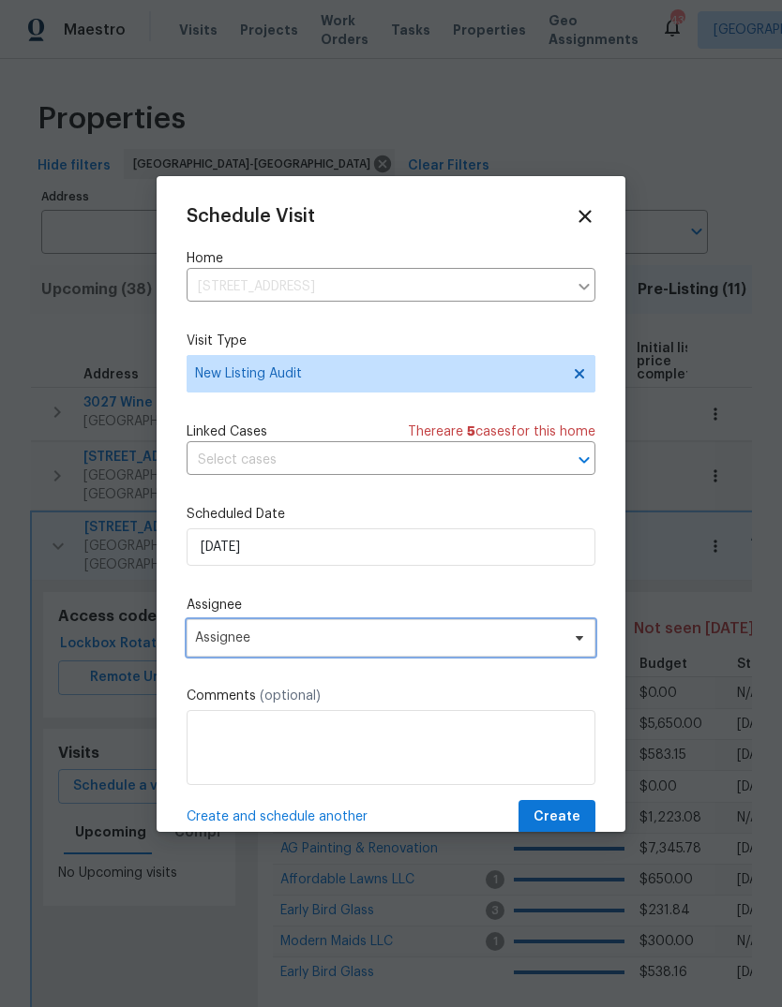
click at [361, 652] on span "Assignee" at bounding box center [390, 637] width 409 height 37
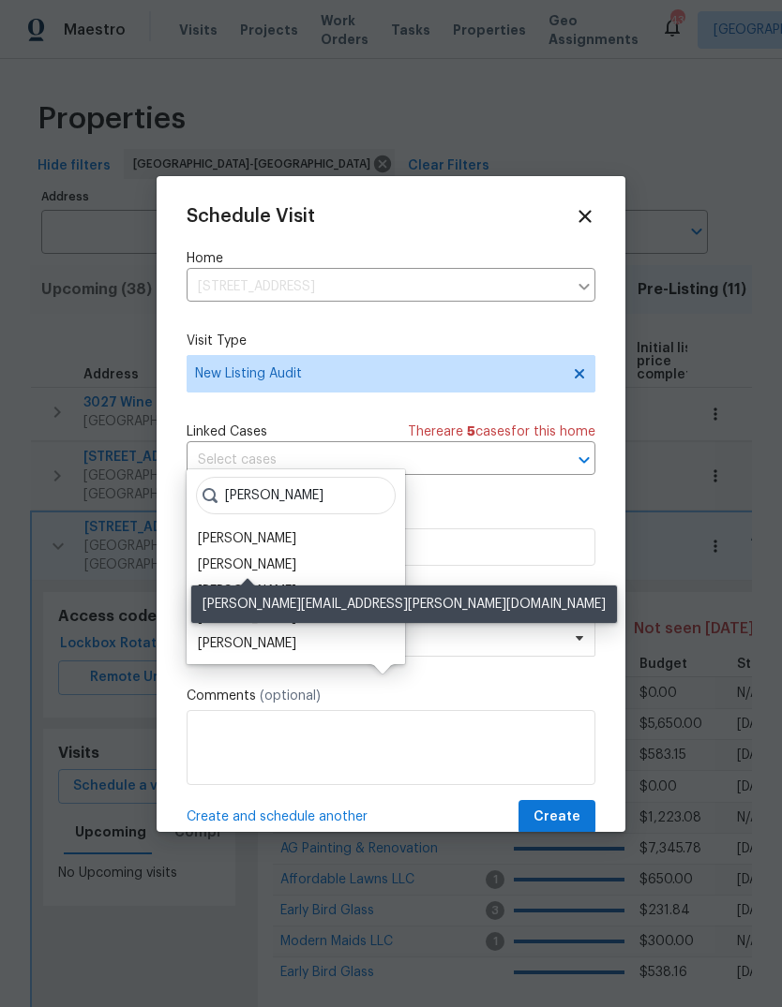
type input "Nichol"
click at [285, 556] on div "[PERSON_NAME]" at bounding box center [247, 565] width 98 height 19
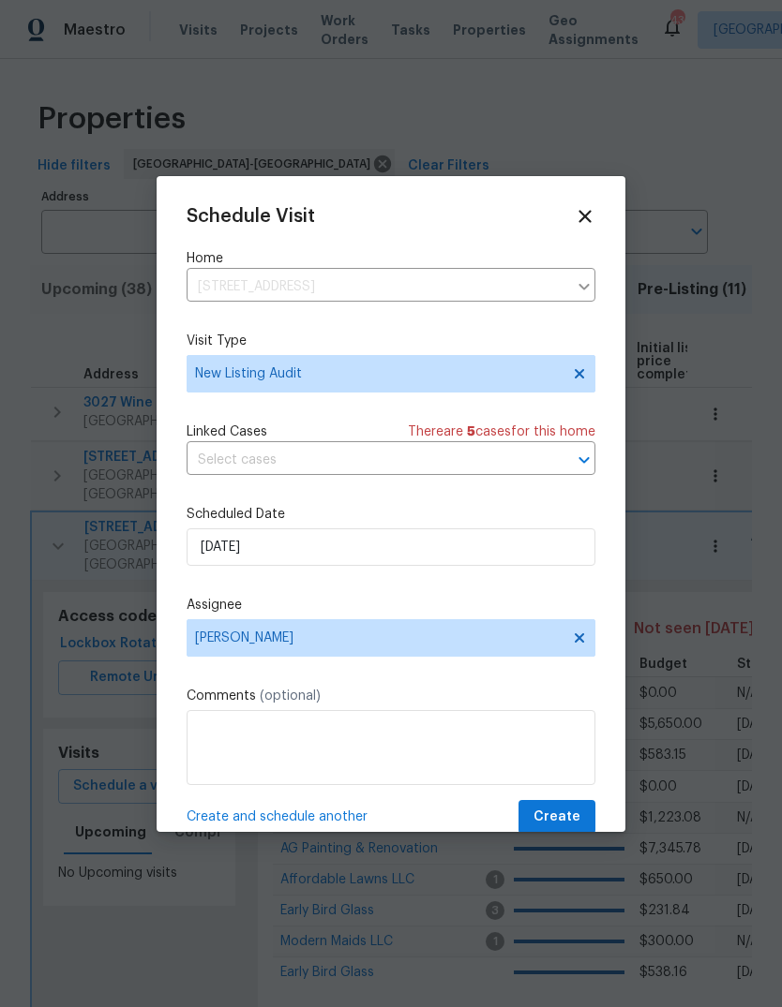
click at [560, 813] on span "Create" at bounding box center [556, 817] width 47 height 23
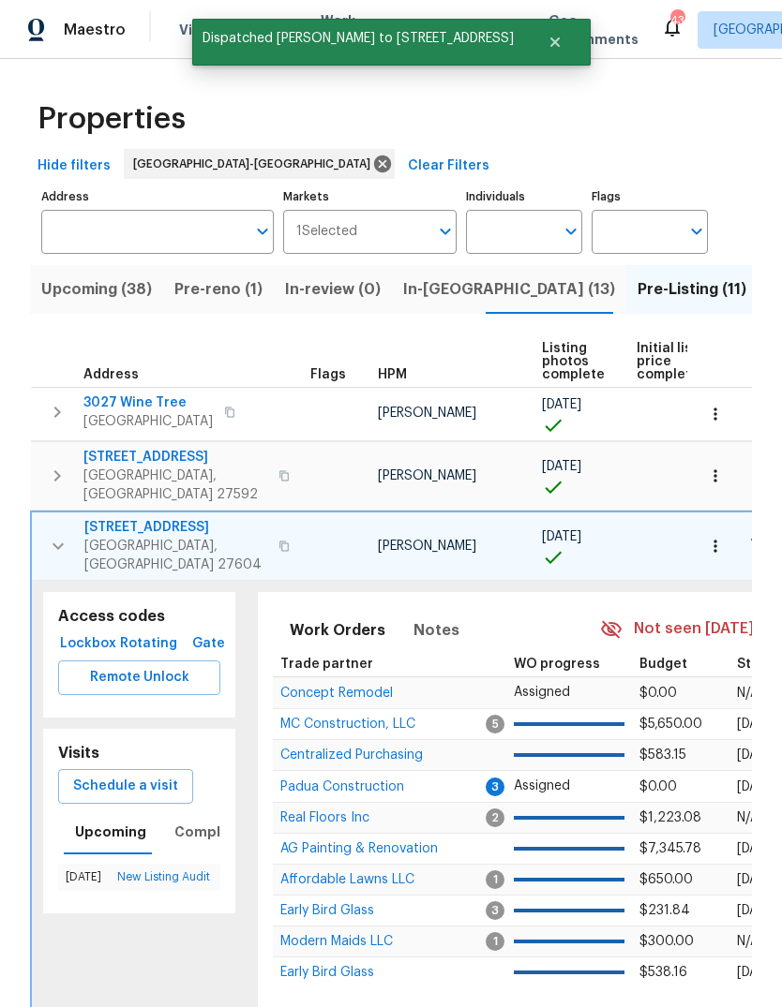
click at [61, 535] on icon "button" at bounding box center [58, 546] width 22 height 22
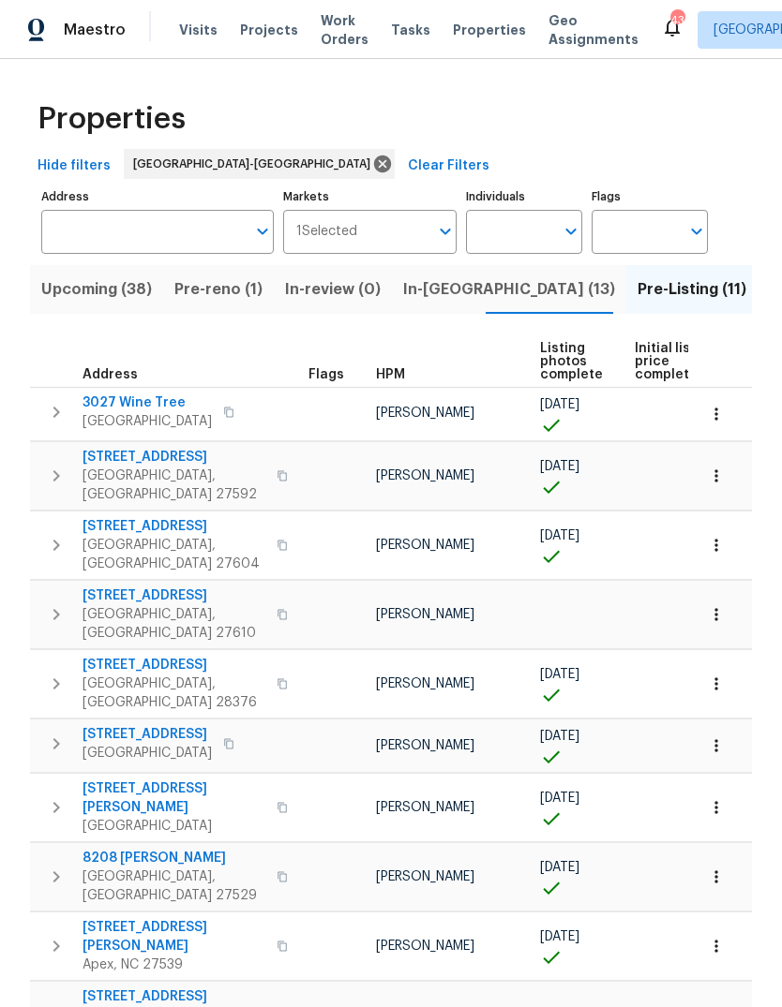
click at [59, 604] on icon "button" at bounding box center [56, 615] width 22 height 22
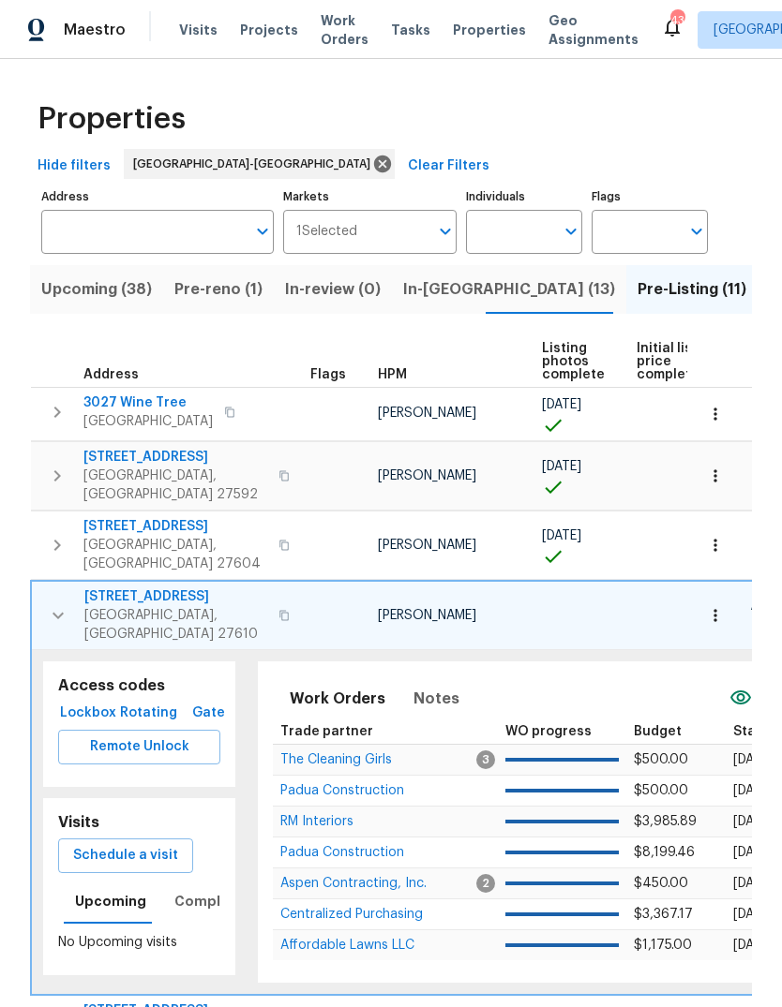
click at [161, 844] on span "Schedule a visit" at bounding box center [125, 855] width 105 height 23
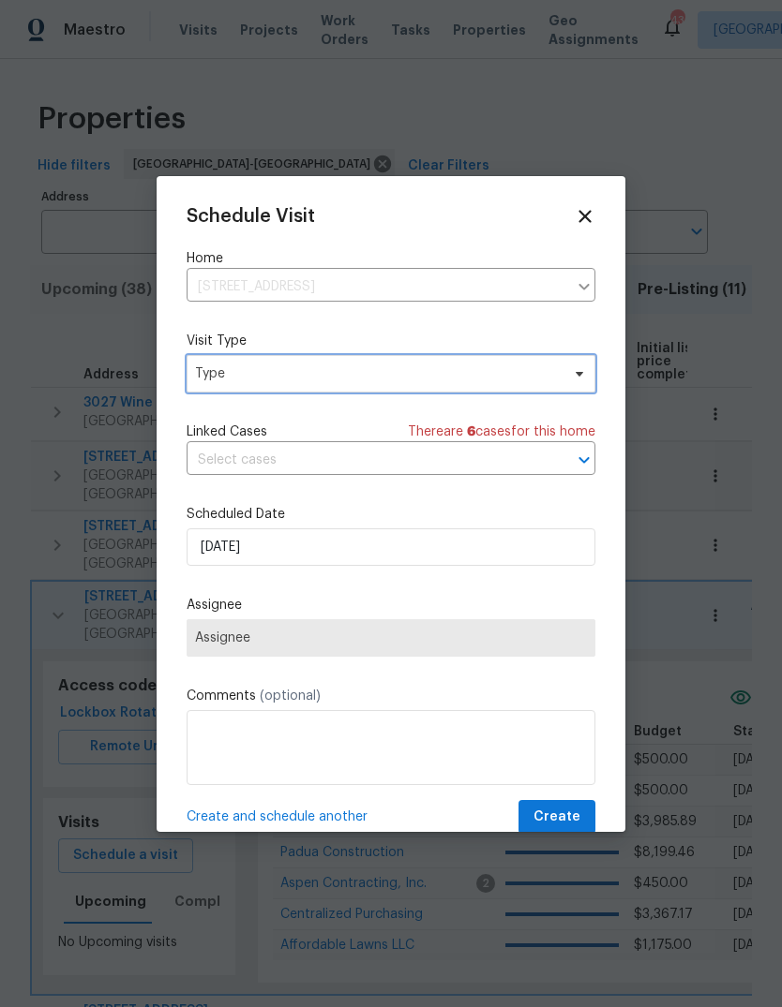
click at [348, 370] on span "Type" at bounding box center [377, 374] width 365 height 19
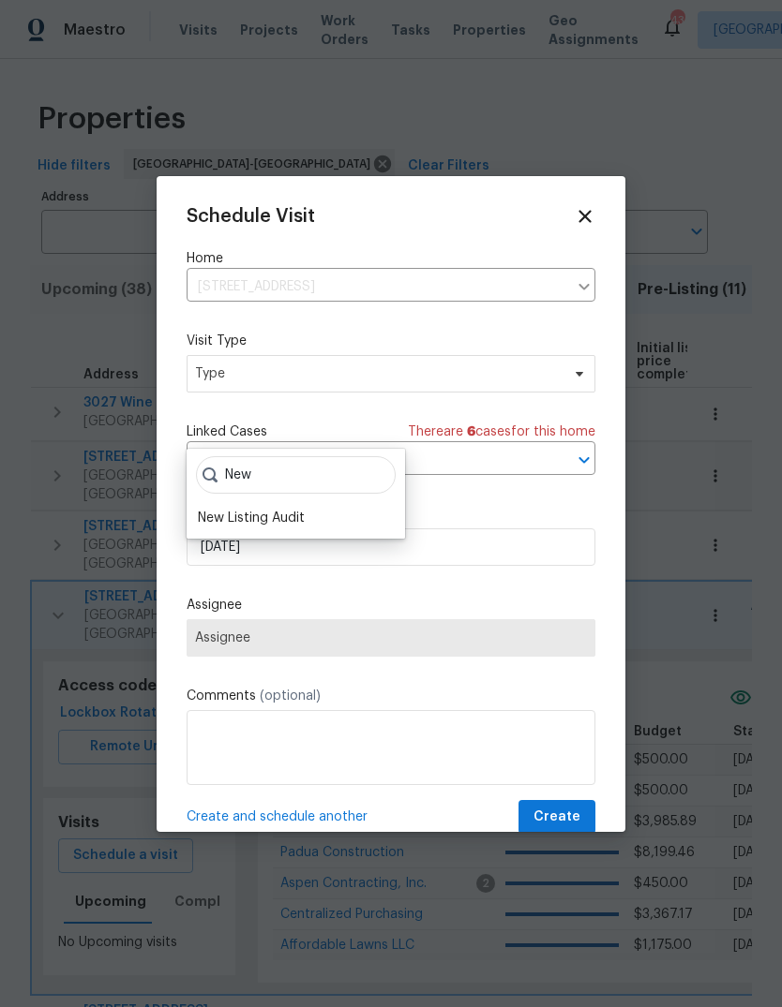
type input "New"
click at [291, 509] on div "New Listing Audit" at bounding box center [251, 518] width 107 height 19
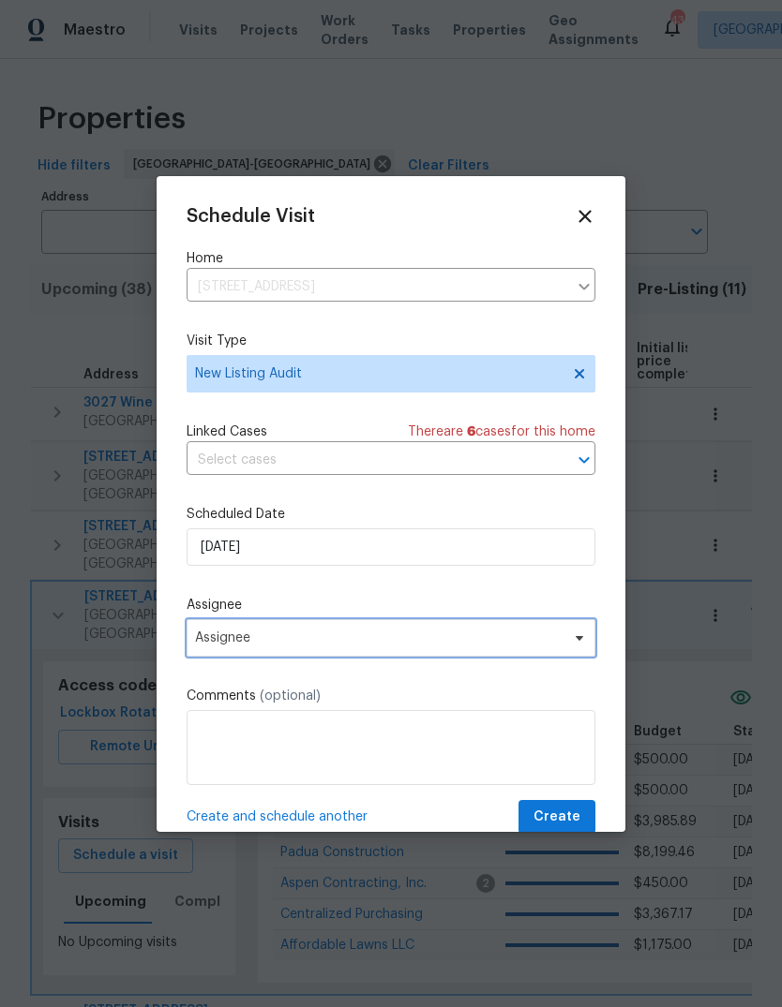
click at [304, 634] on span "Assignee" at bounding box center [378, 638] width 367 height 15
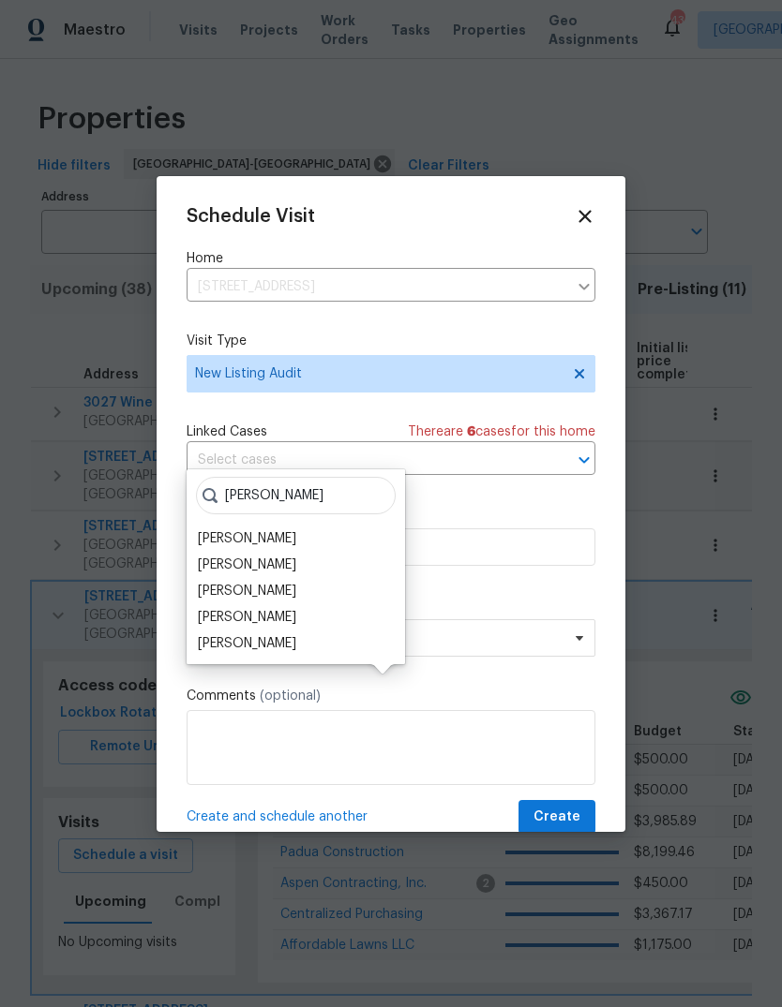
type input "Nichol"
click at [292, 556] on div "[PERSON_NAME]" at bounding box center [247, 565] width 98 height 19
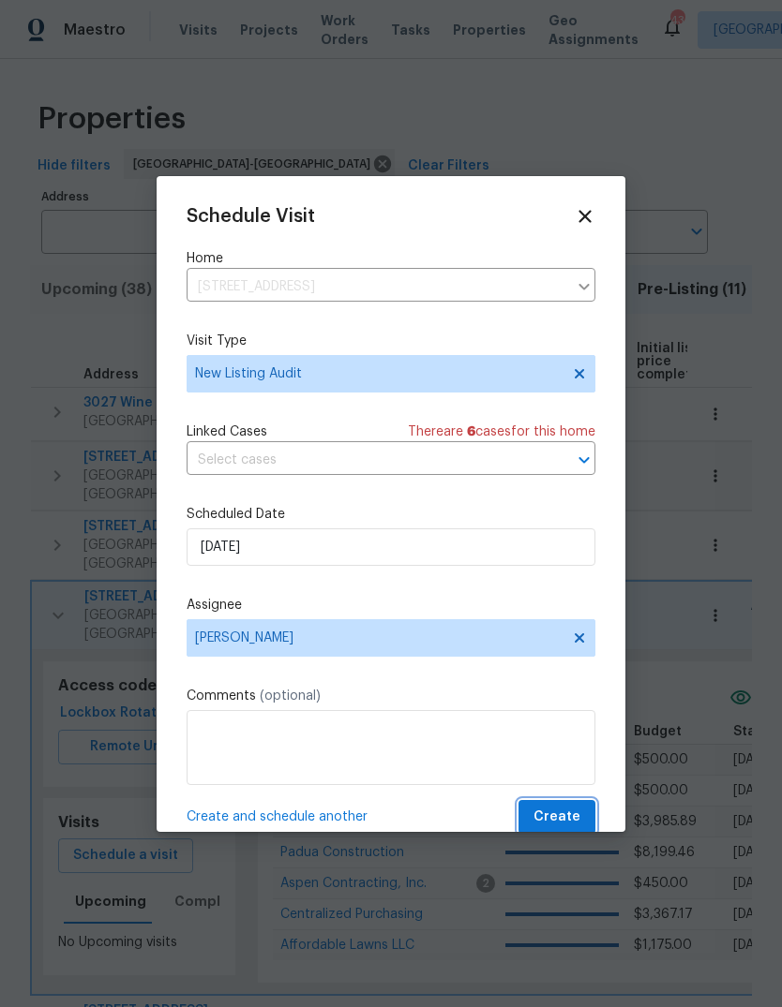
click at [570, 813] on span "Create" at bounding box center [556, 817] width 47 height 23
